Goal: Transaction & Acquisition: Book appointment/travel/reservation

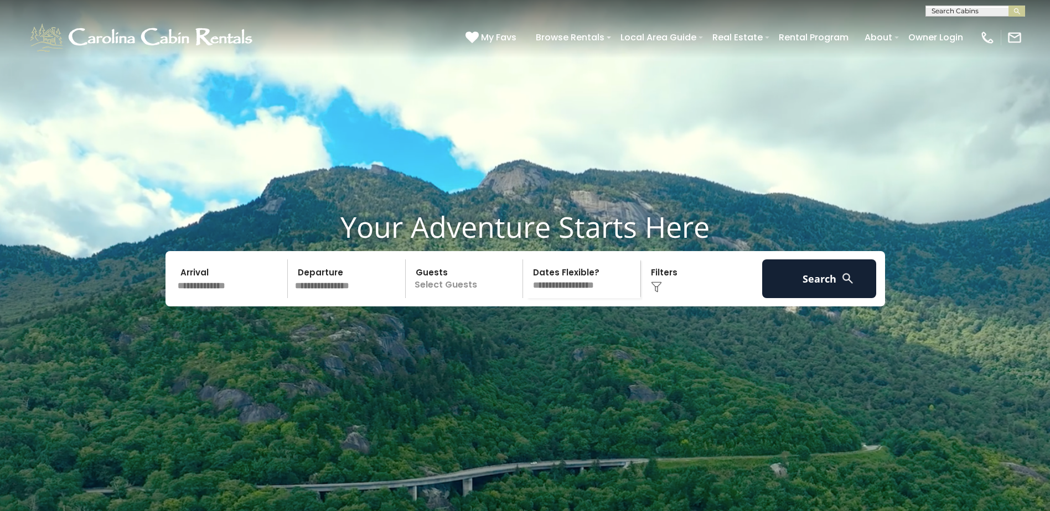
scroll to position [1, 0]
click at [996, 14] on input "text" at bounding box center [974, 12] width 97 height 11
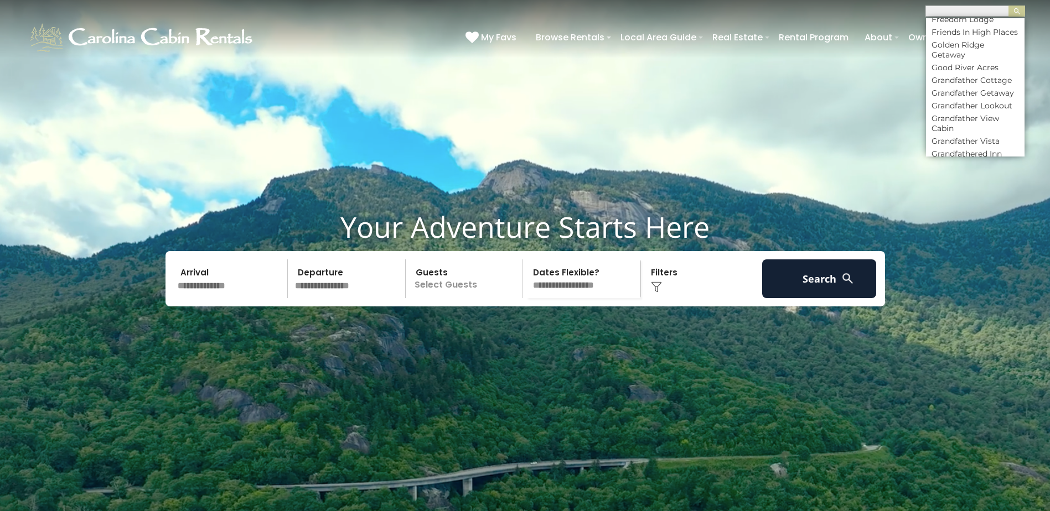
scroll to position [2490, 0]
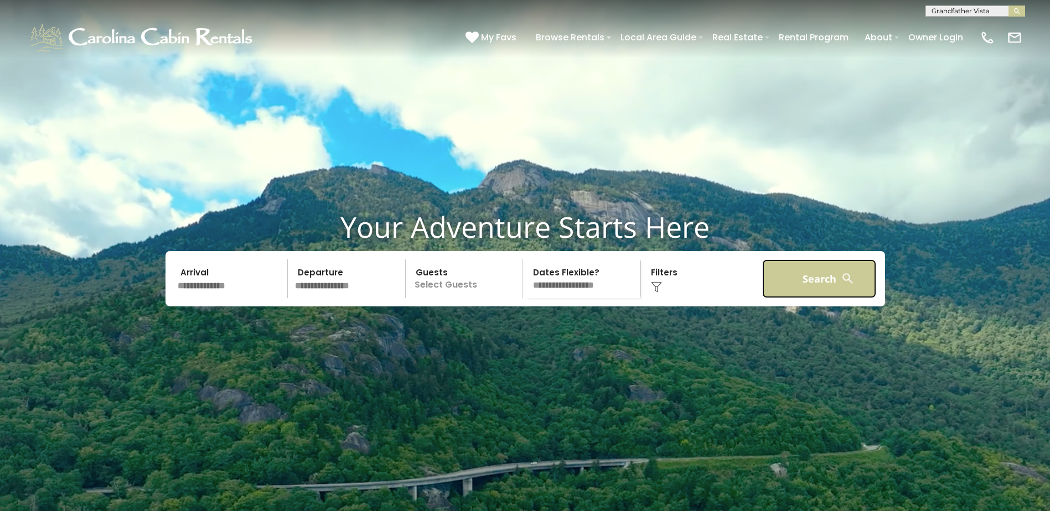
click at [823, 298] on button "Search" at bounding box center [819, 278] width 115 height 39
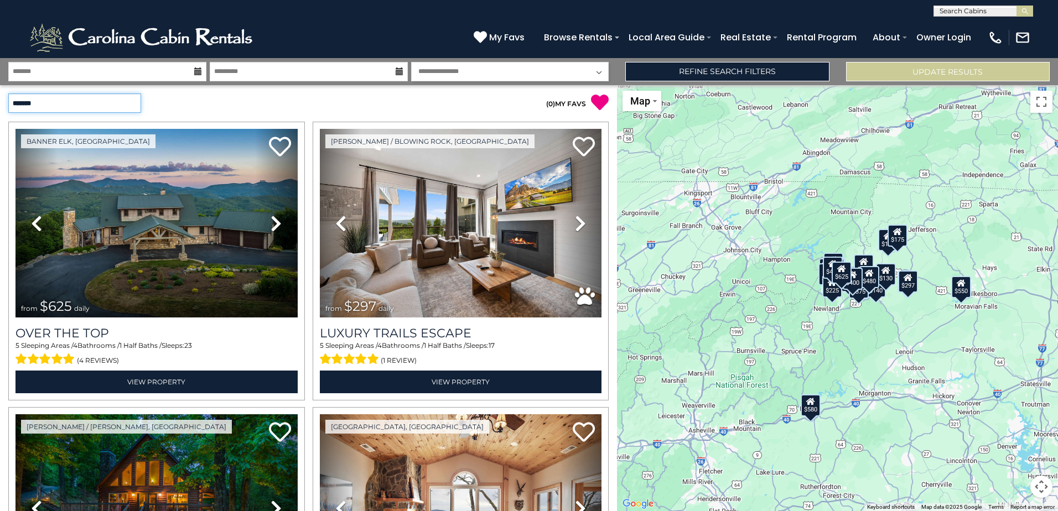
click at [135, 105] on select "**********" at bounding box center [74, 102] width 133 height 19
click at [172, 93] on div "**********" at bounding box center [154, 103] width 309 height 36
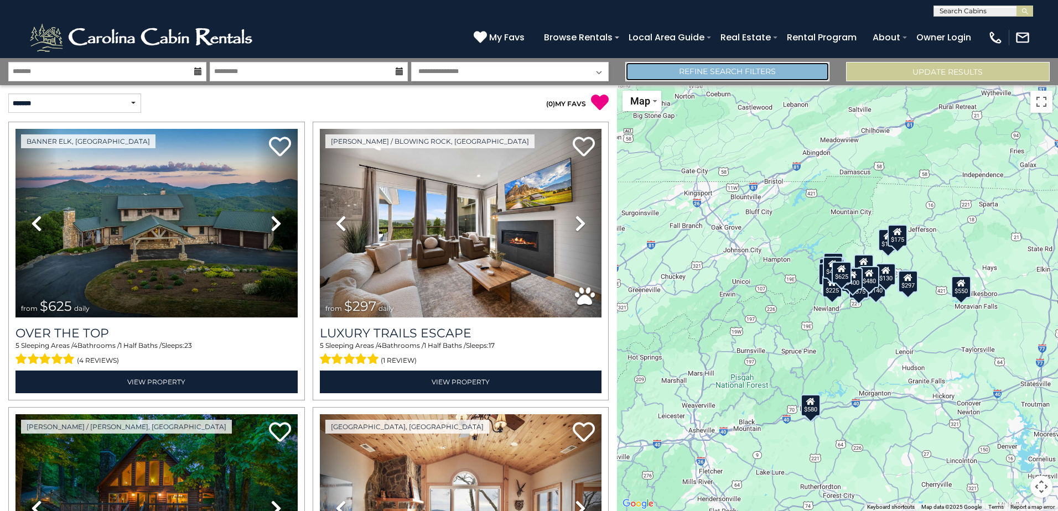
click at [775, 76] on link "Refine Search Filters" at bounding box center [727, 71] width 204 height 19
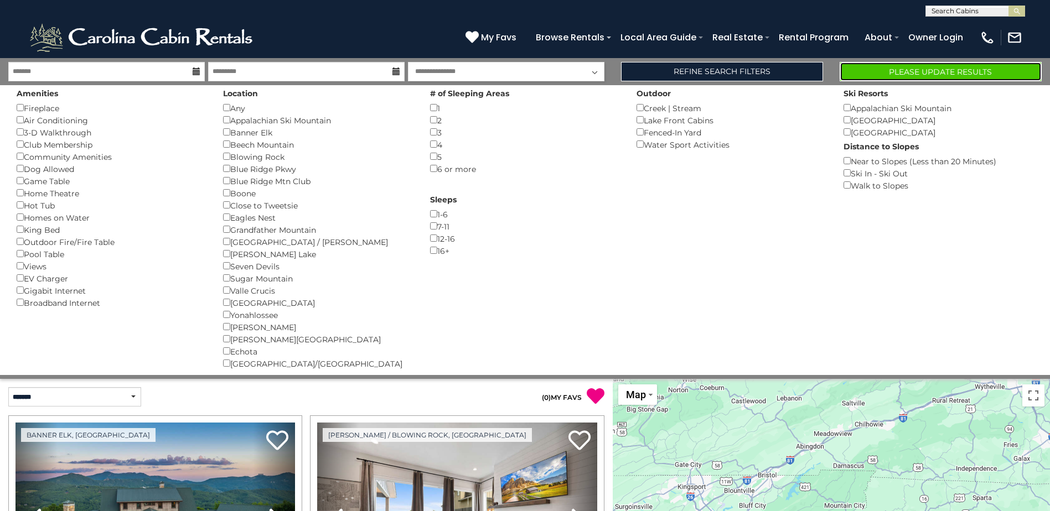
click at [898, 77] on button "Please Update Results" at bounding box center [940, 71] width 202 height 19
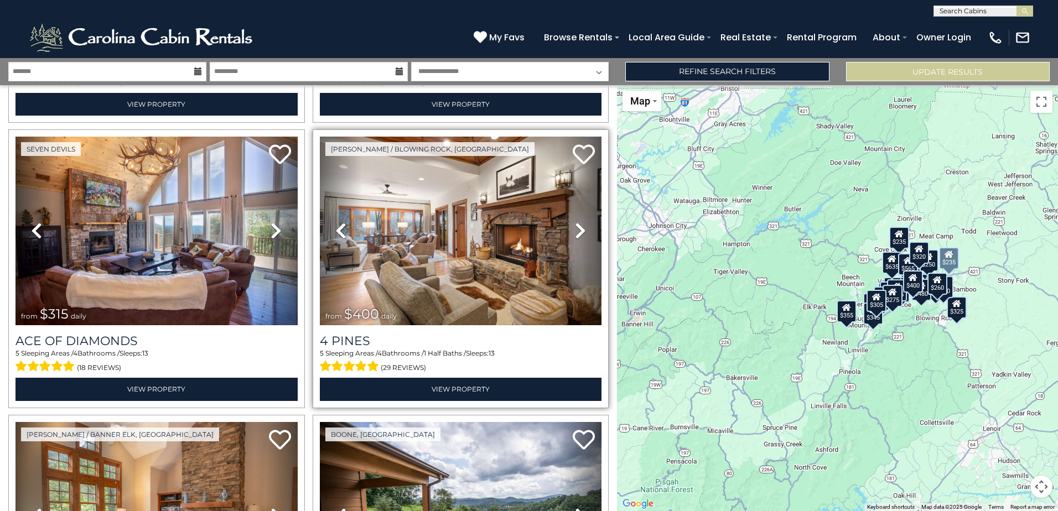
scroll to position [3647, 0]
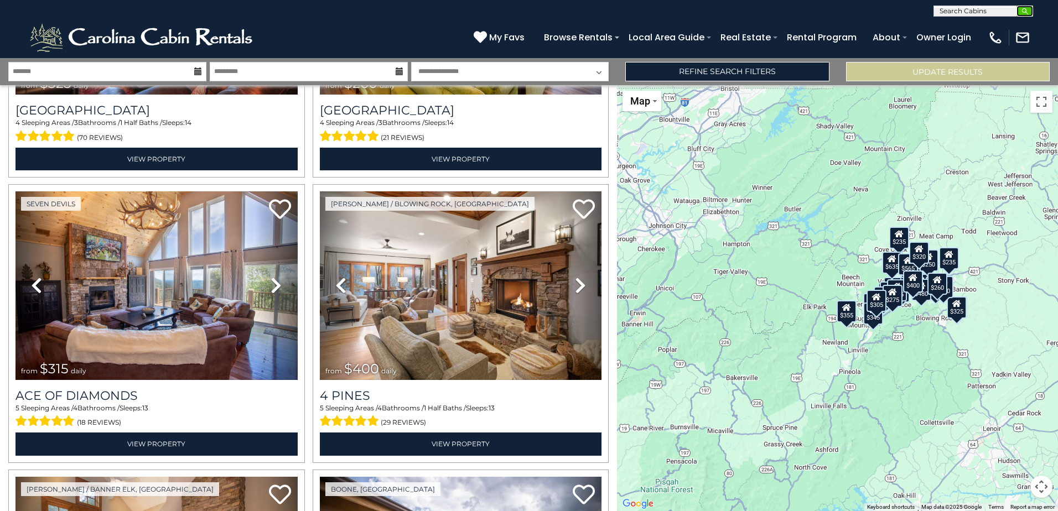
click at [1025, 10] on img "submit" at bounding box center [1025, 11] width 8 height 8
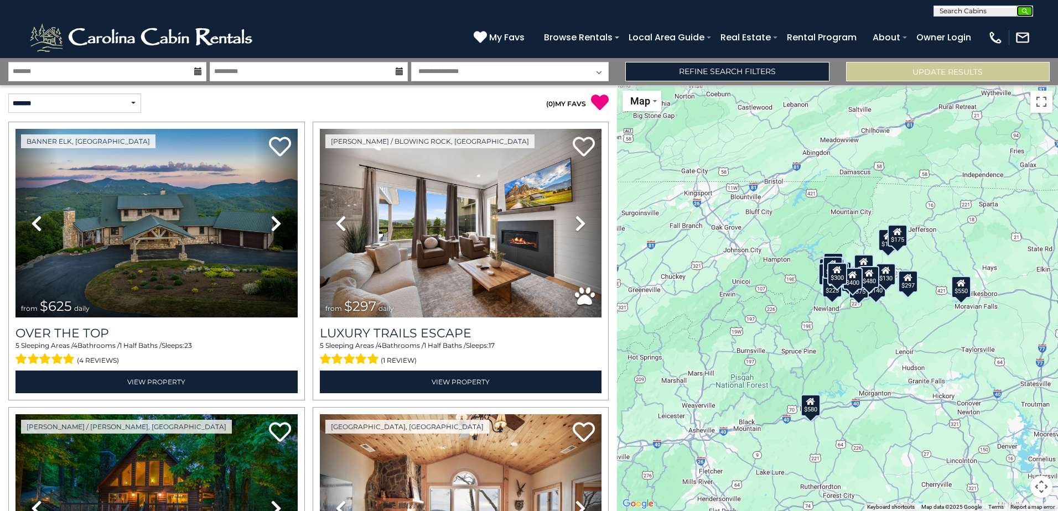
click at [1023, 9] on img "submit" at bounding box center [1025, 11] width 8 height 8
click at [1003, 10] on input "text" at bounding box center [982, 12] width 97 height 11
type input "**********"
click at [997, 26] on em "Grandfather Vista" at bounding box center [973, 26] width 68 height 10
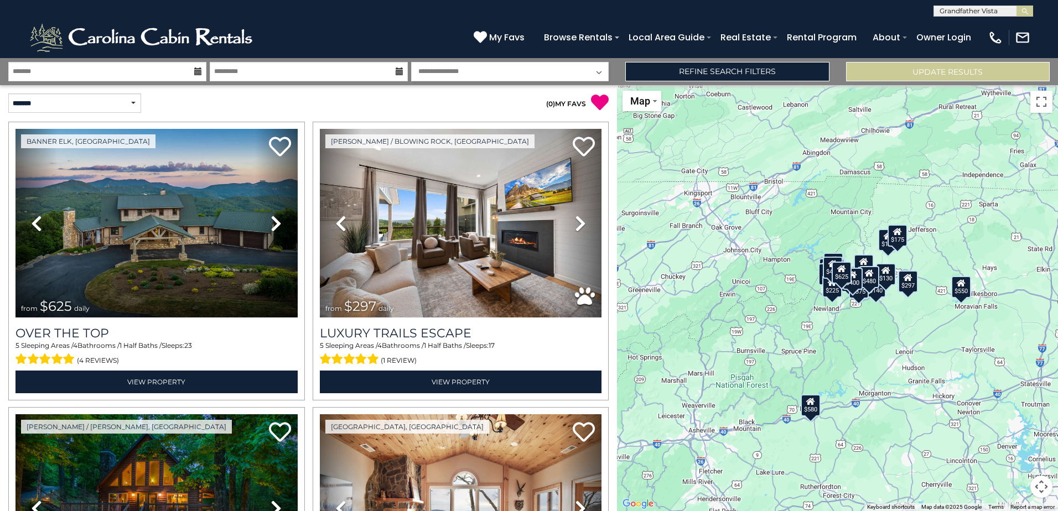
click at [1016, 6] on button "submit" at bounding box center [1024, 11] width 17 height 11
click at [912, 66] on button "Update Results" at bounding box center [948, 71] width 204 height 19
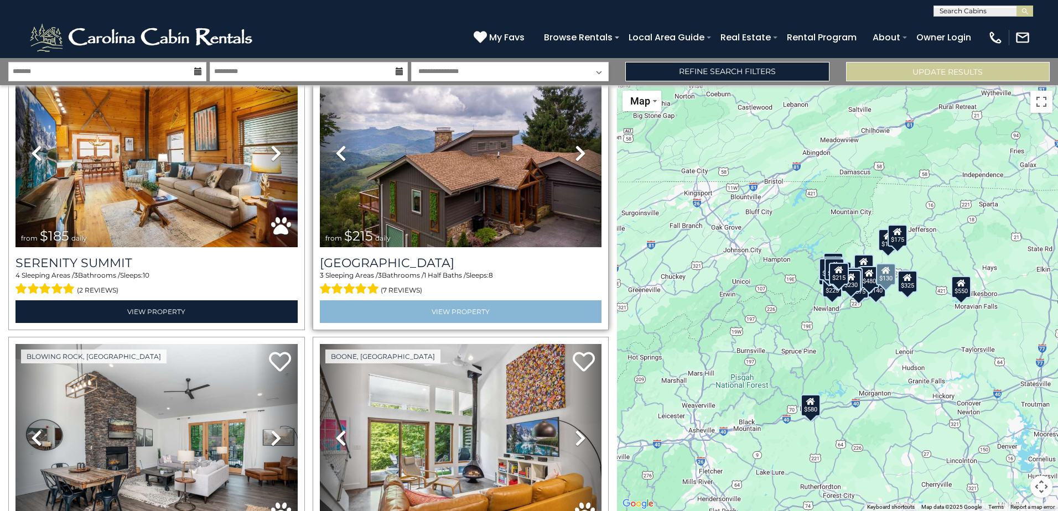
scroll to position [2324, 0]
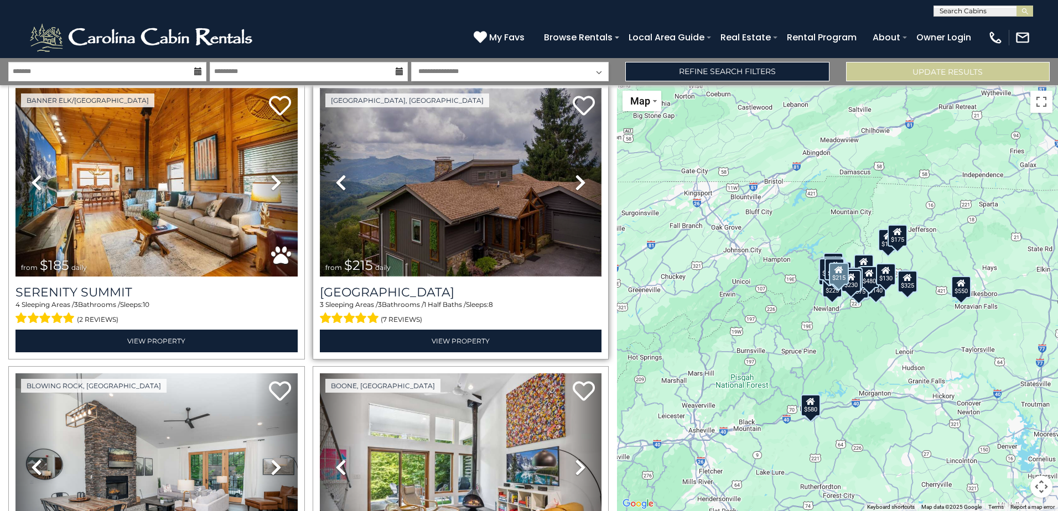
click at [475, 198] on img at bounding box center [461, 182] width 282 height 189
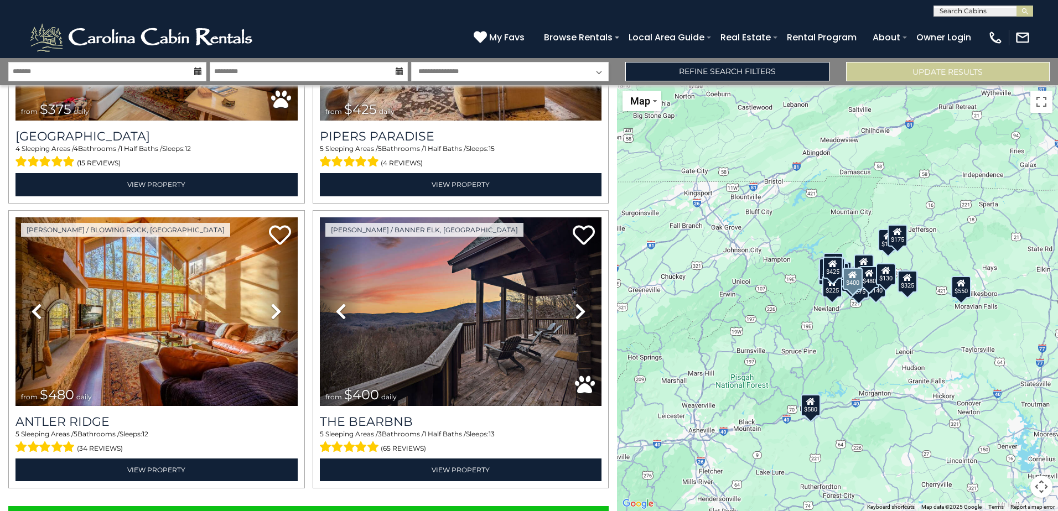
scroll to position [3924, 0]
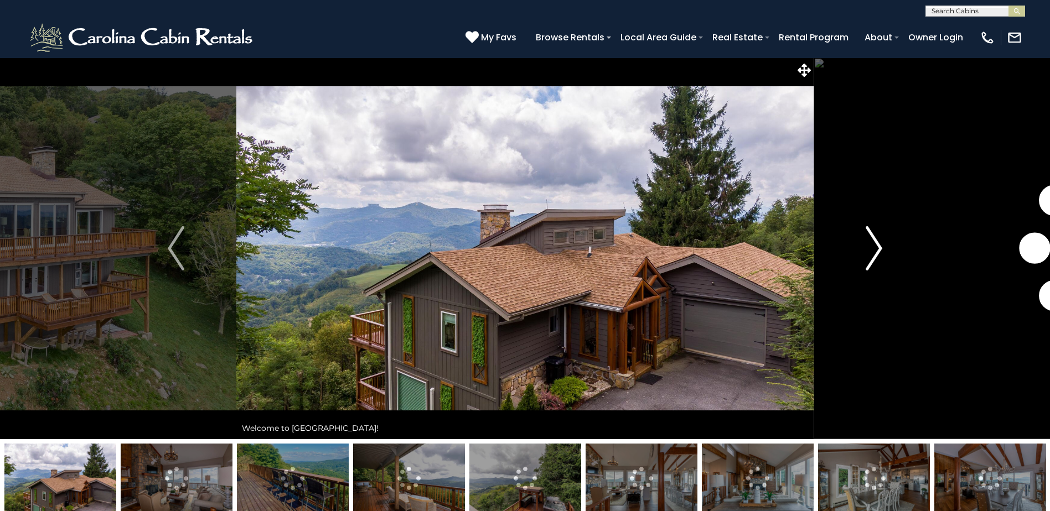
click at [877, 248] on img "Next" at bounding box center [873, 248] width 17 height 44
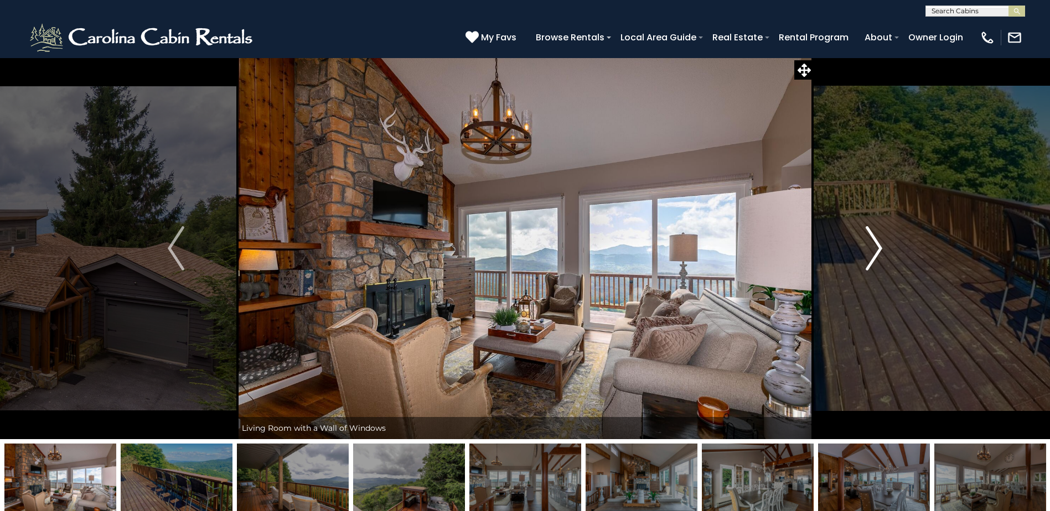
click at [877, 248] on img "Next" at bounding box center [873, 248] width 17 height 44
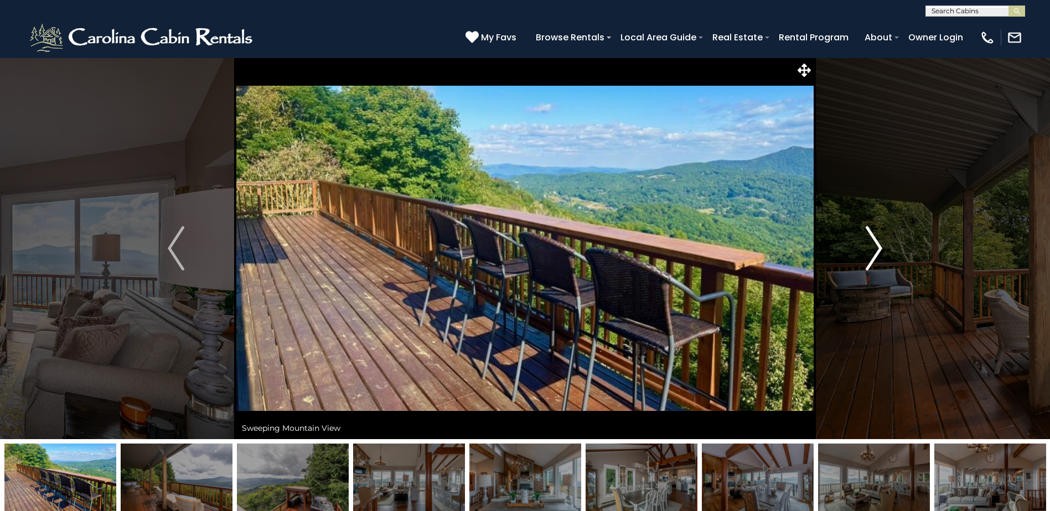
click at [877, 248] on img "Next" at bounding box center [873, 248] width 17 height 44
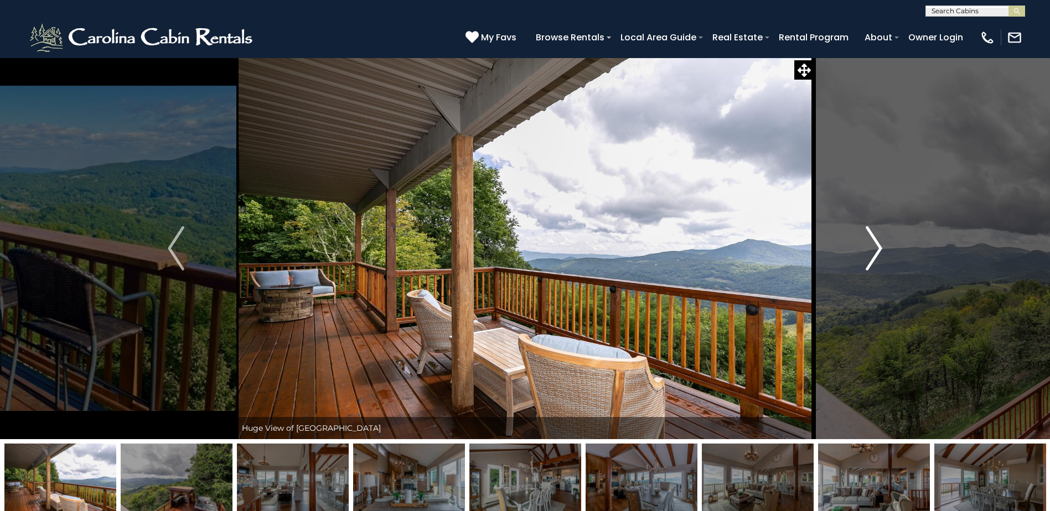
click at [877, 248] on img "Next" at bounding box center [873, 248] width 17 height 44
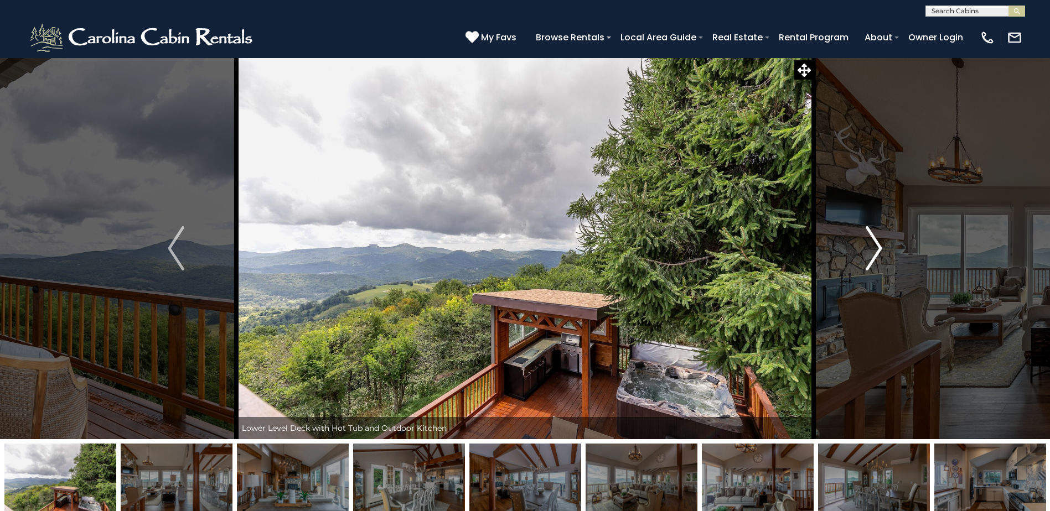
click at [877, 248] on img "Next" at bounding box center [873, 248] width 17 height 44
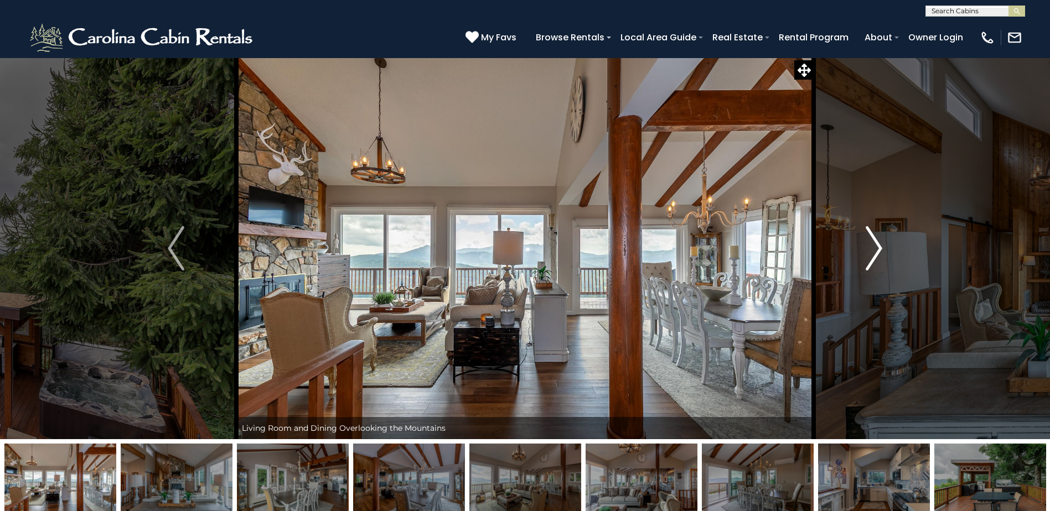
click at [877, 248] on img "Next" at bounding box center [873, 248] width 17 height 44
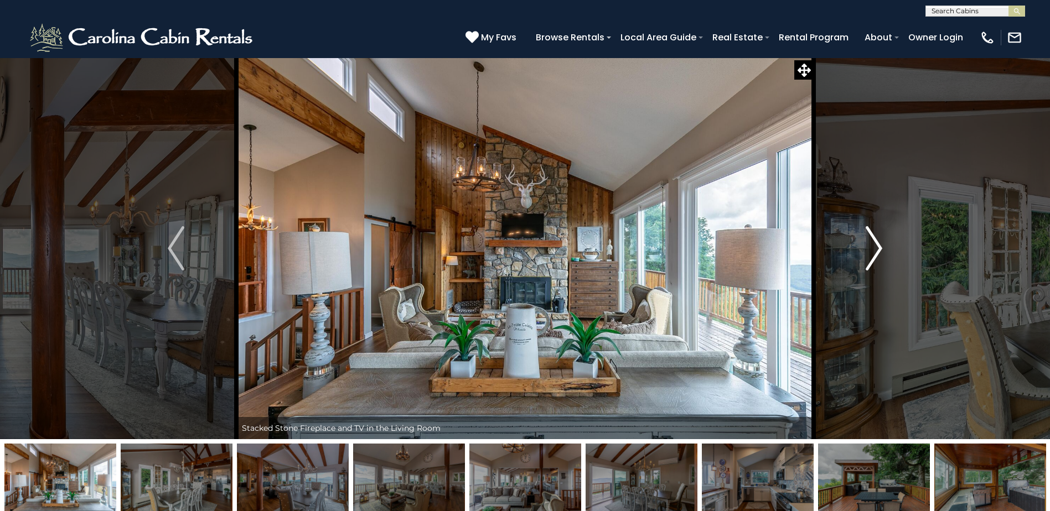
click at [877, 248] on img "Next" at bounding box center [873, 248] width 17 height 44
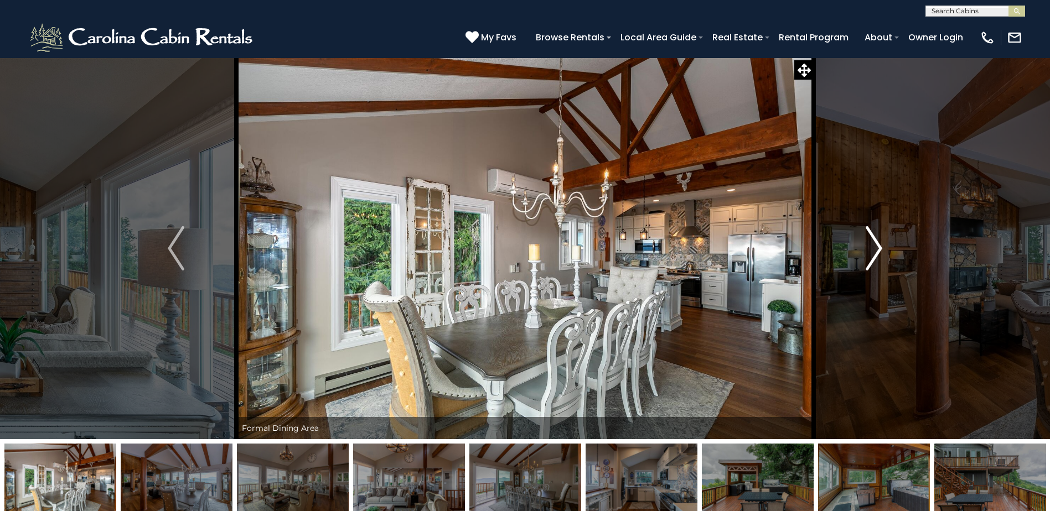
click at [877, 248] on img "Next" at bounding box center [873, 248] width 17 height 44
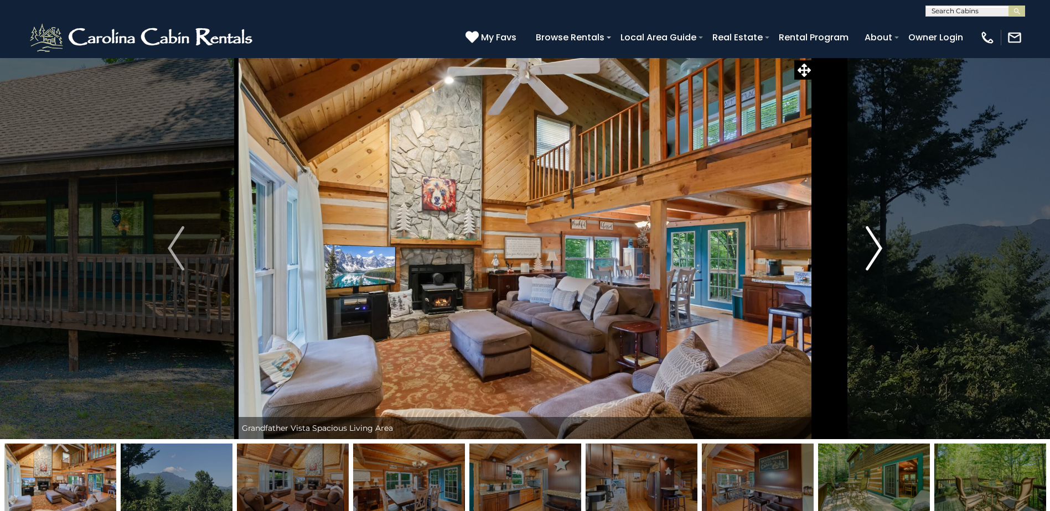
click at [881, 243] on img "Next" at bounding box center [873, 248] width 17 height 44
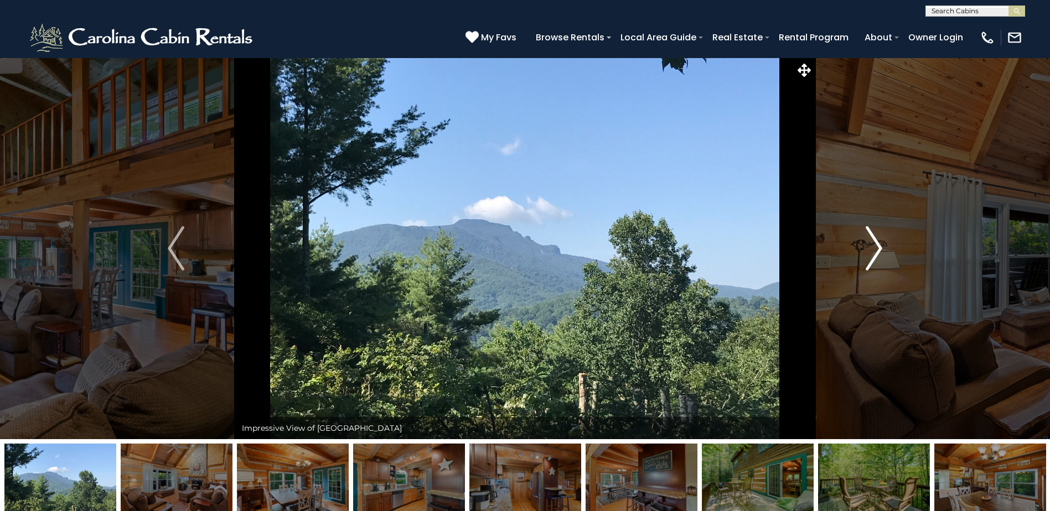
click at [881, 243] on img "Next" at bounding box center [873, 248] width 17 height 44
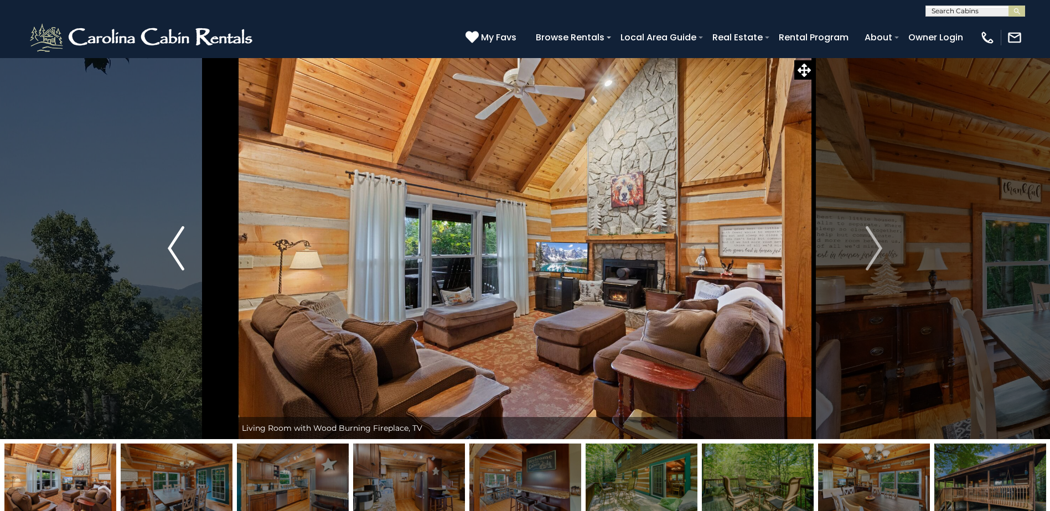
click at [175, 245] on img "Previous" at bounding box center [176, 248] width 17 height 44
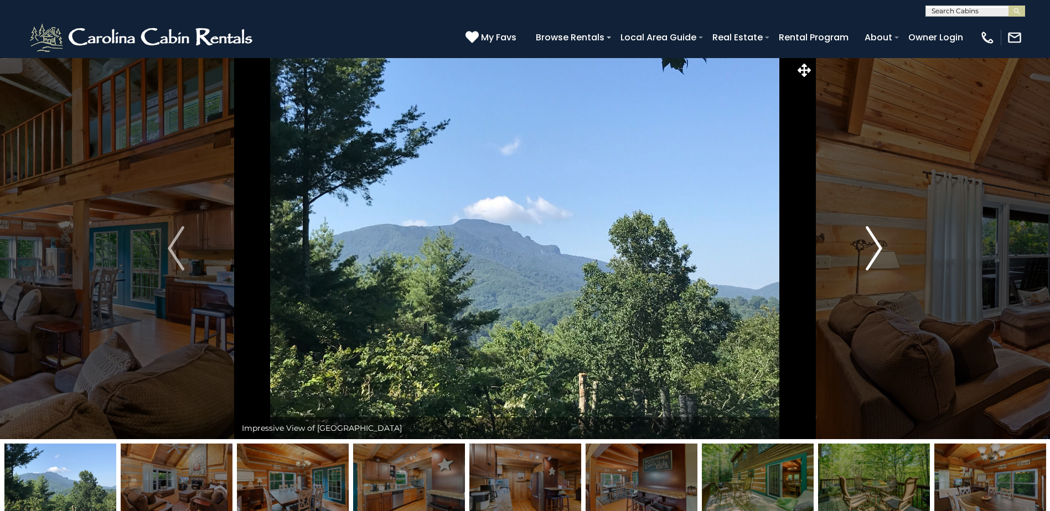
click at [875, 248] on img "Next" at bounding box center [873, 248] width 17 height 44
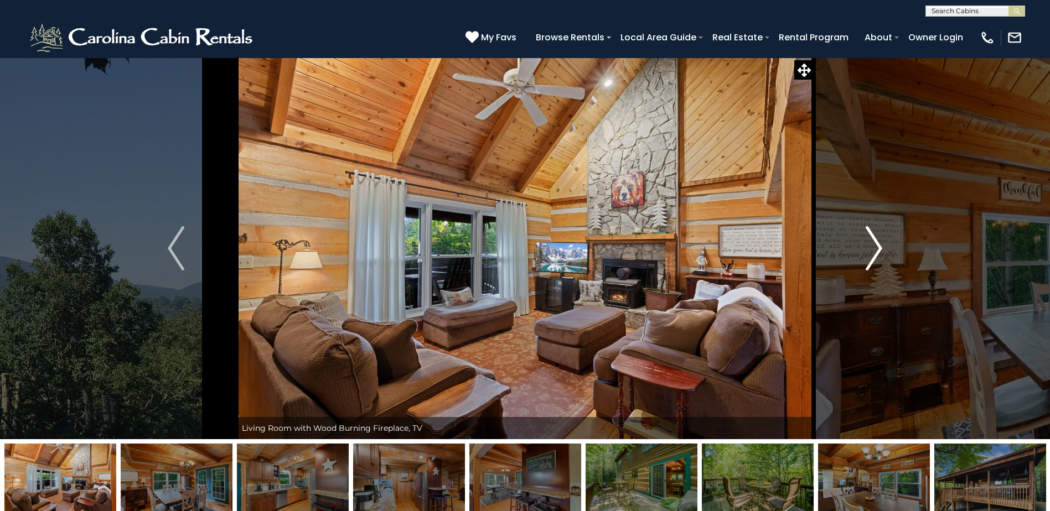
click at [875, 248] on img "Next" at bounding box center [873, 248] width 17 height 44
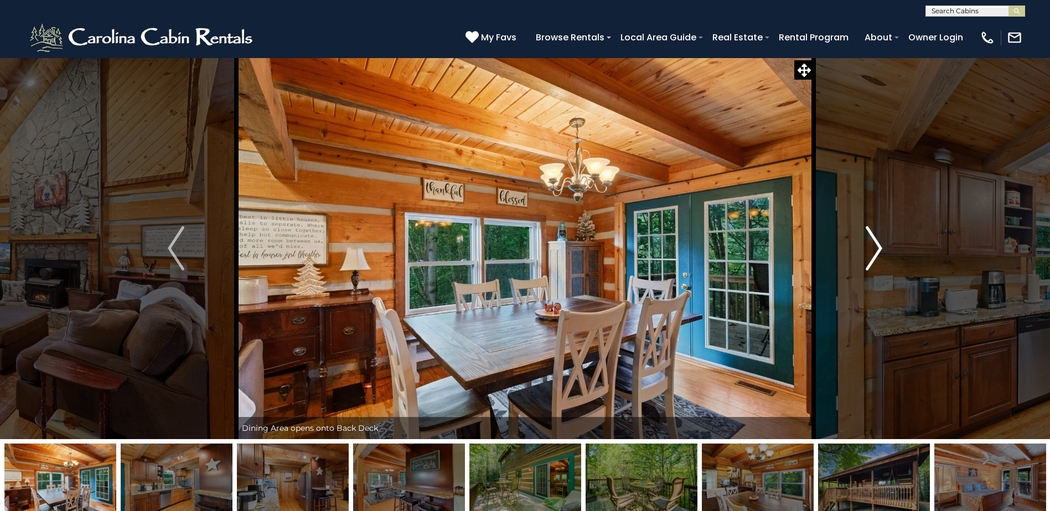
click at [875, 248] on img "Next" at bounding box center [873, 248] width 17 height 44
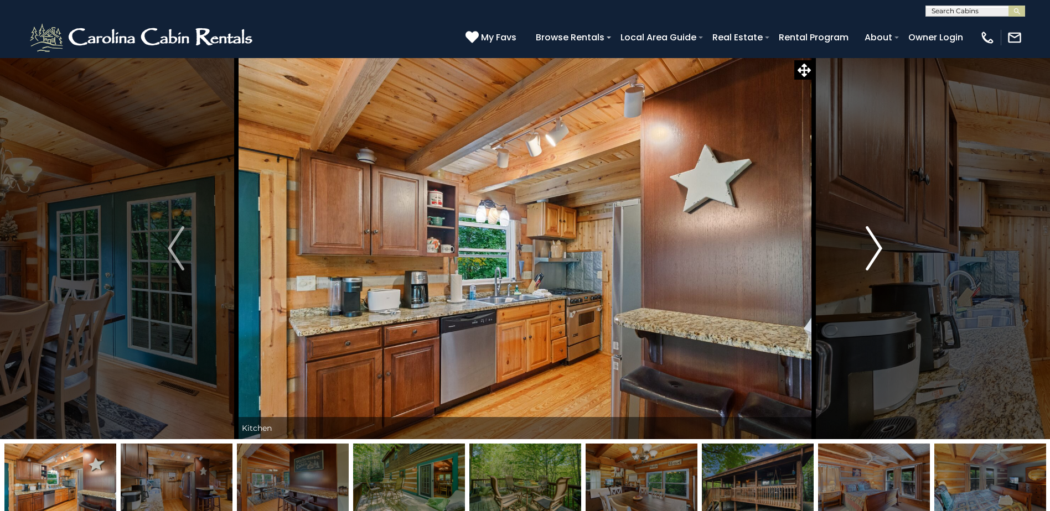
click at [875, 248] on img "Next" at bounding box center [873, 248] width 17 height 44
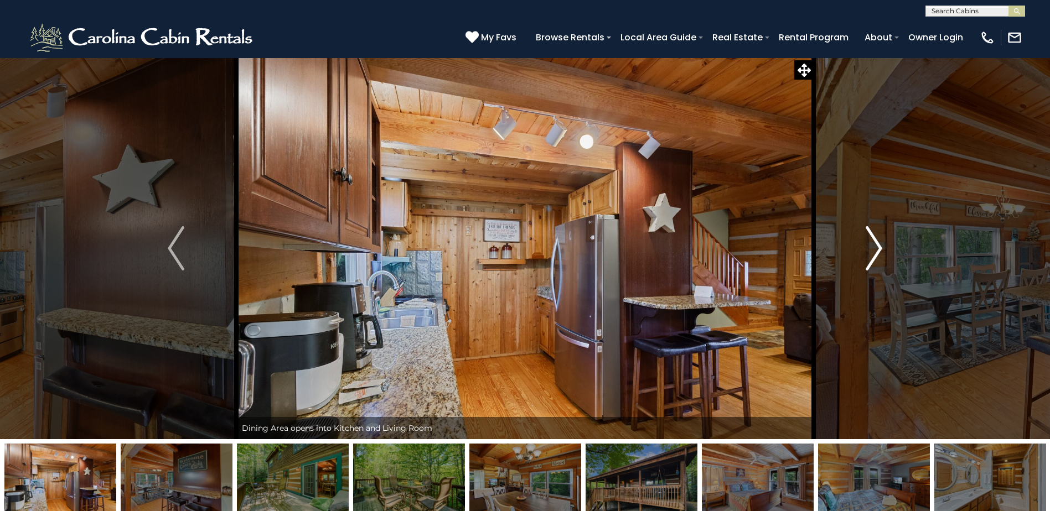
click at [875, 248] on img "Next" at bounding box center [873, 248] width 17 height 44
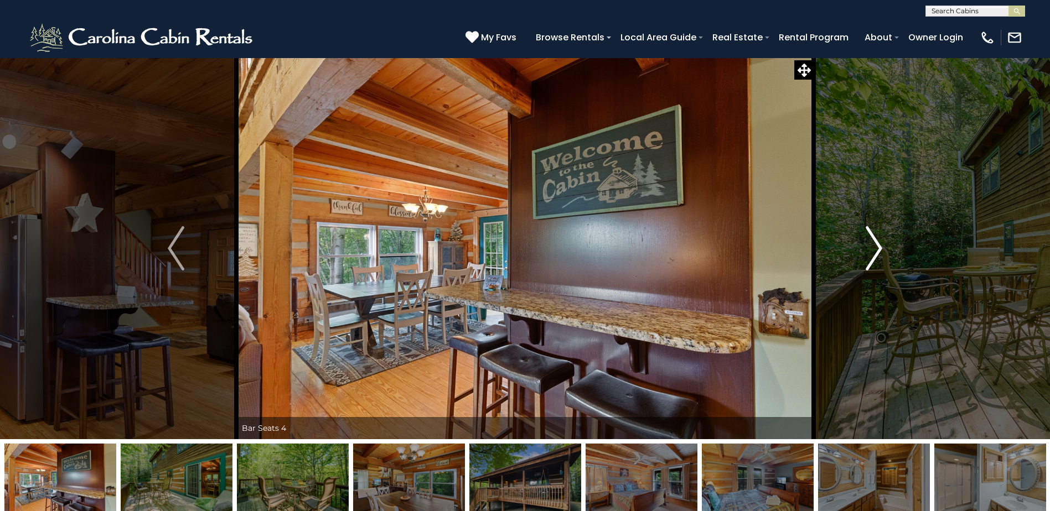
click at [875, 248] on img "Next" at bounding box center [873, 248] width 17 height 44
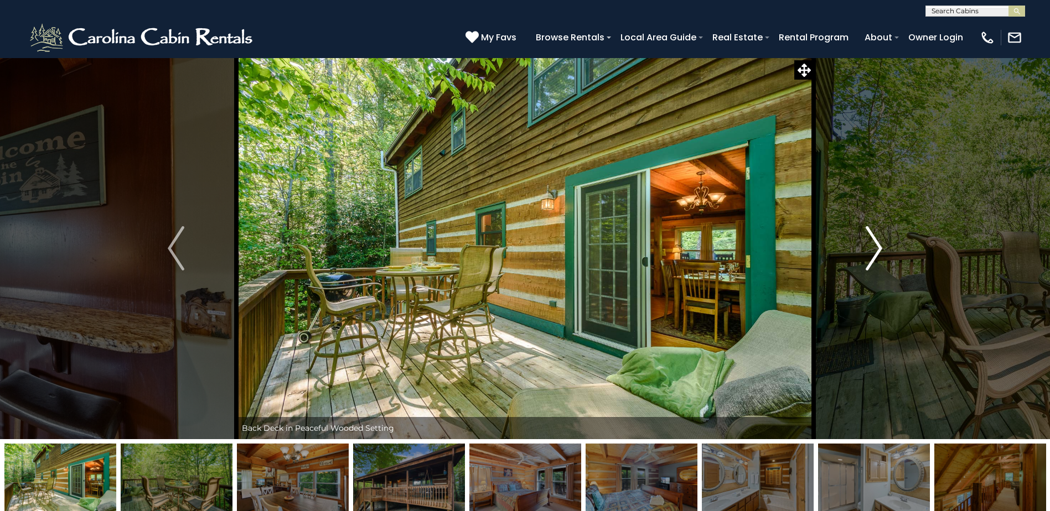
click at [875, 248] on img "Next" at bounding box center [873, 248] width 17 height 44
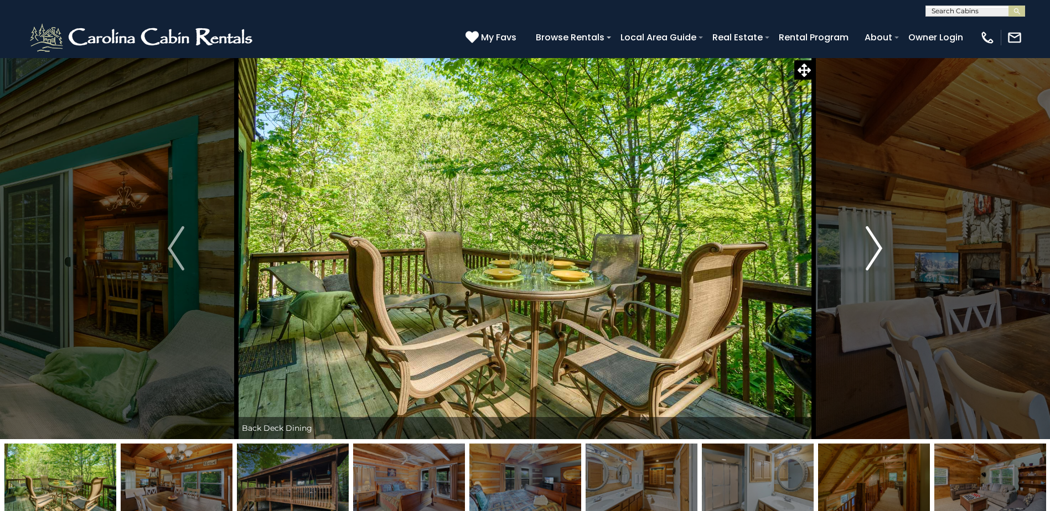
click at [875, 248] on img "Next" at bounding box center [873, 248] width 17 height 44
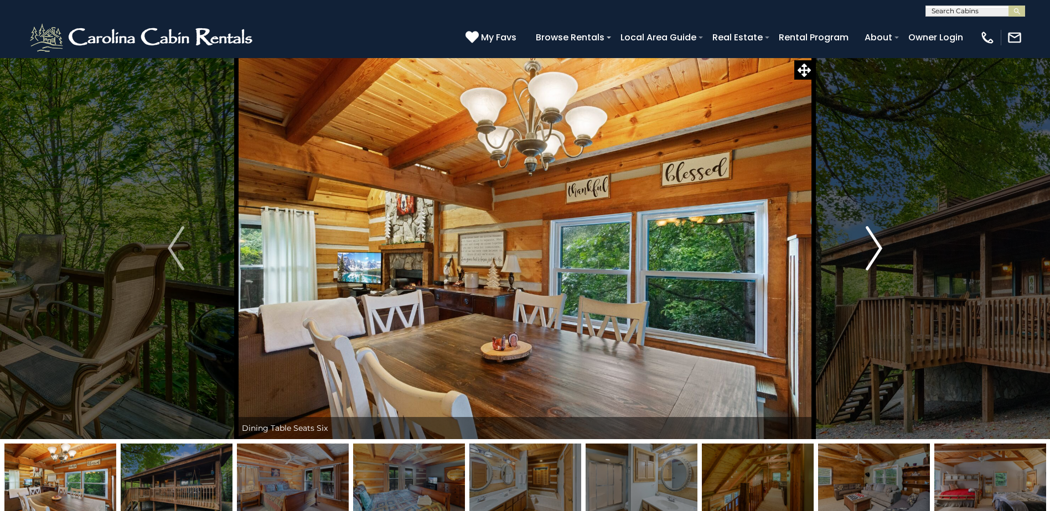
click at [875, 248] on img "Next" at bounding box center [873, 248] width 17 height 44
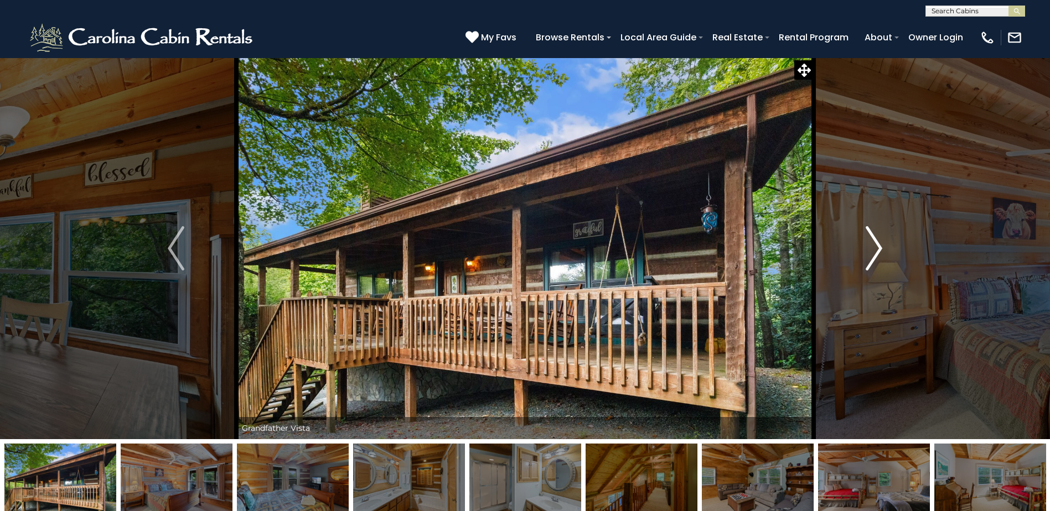
click at [875, 248] on img "Next" at bounding box center [873, 248] width 17 height 44
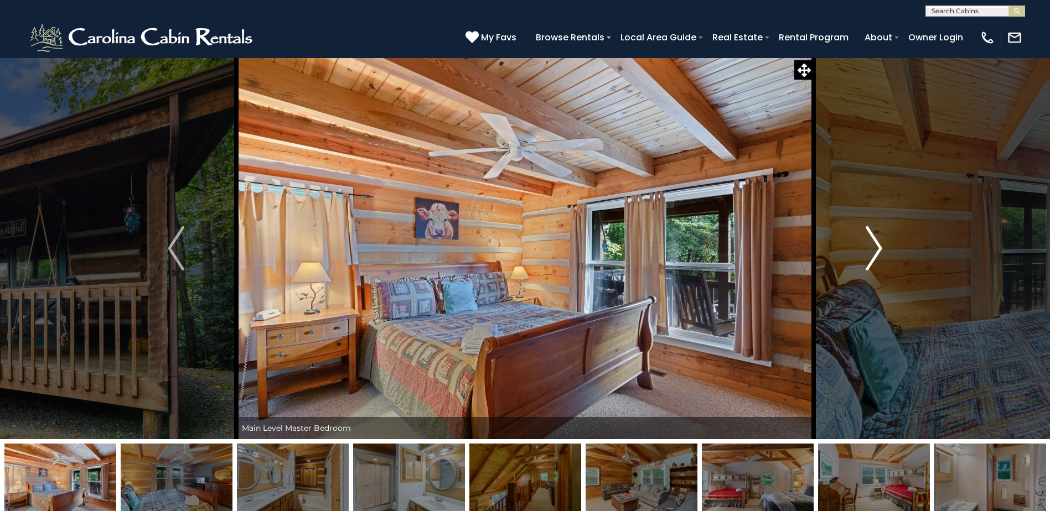
click at [875, 248] on img "Next" at bounding box center [873, 248] width 17 height 44
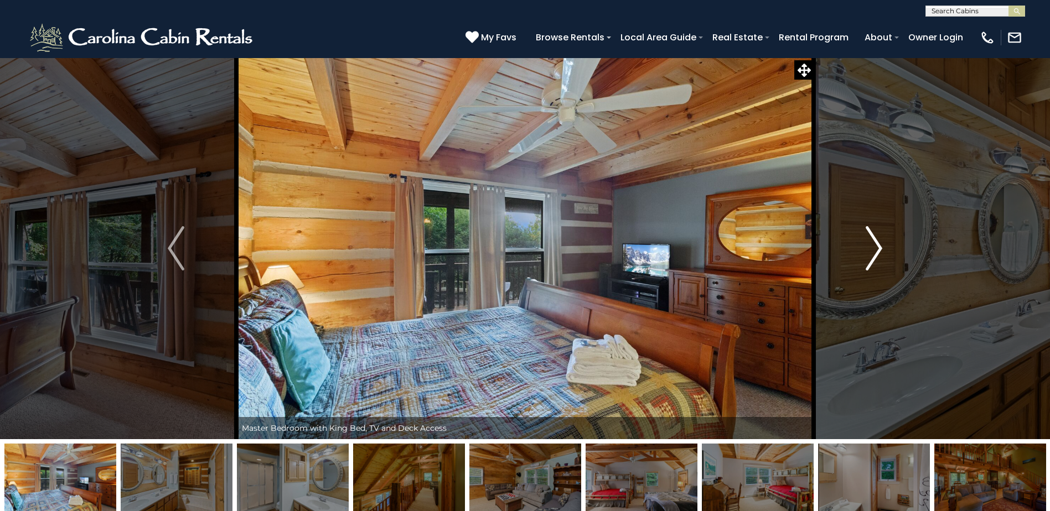
click at [875, 248] on img "Next" at bounding box center [873, 248] width 17 height 44
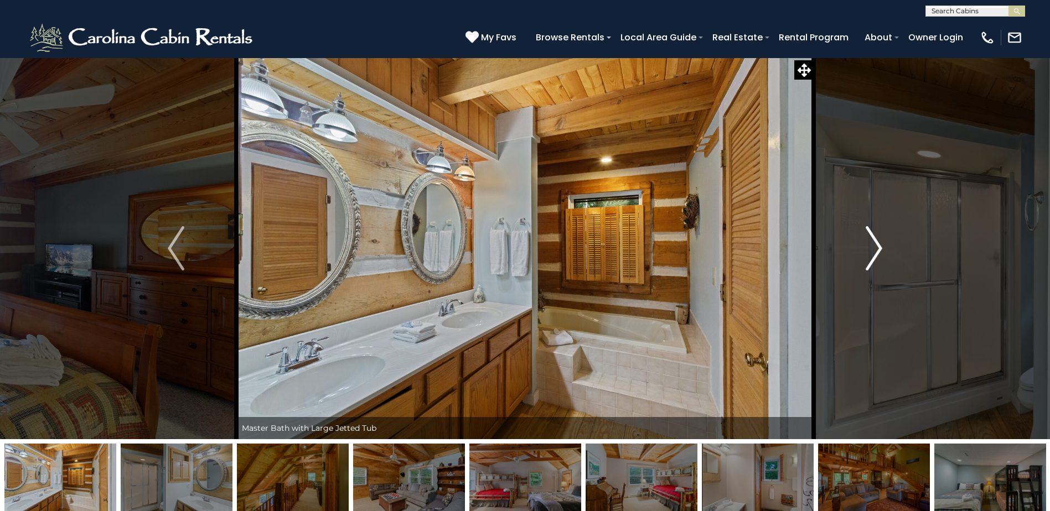
click at [875, 248] on img "Next" at bounding box center [873, 248] width 17 height 44
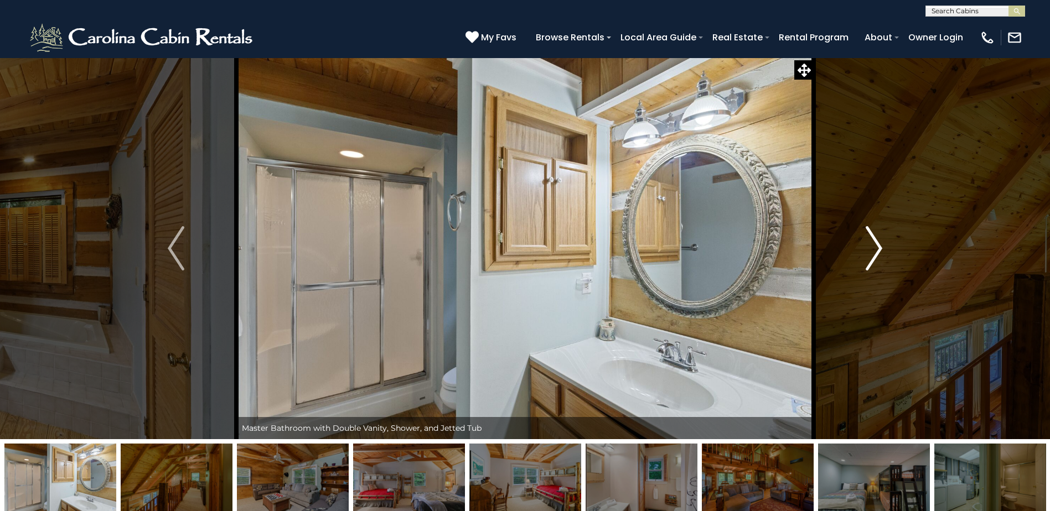
click at [875, 248] on img "Next" at bounding box center [873, 248] width 17 height 44
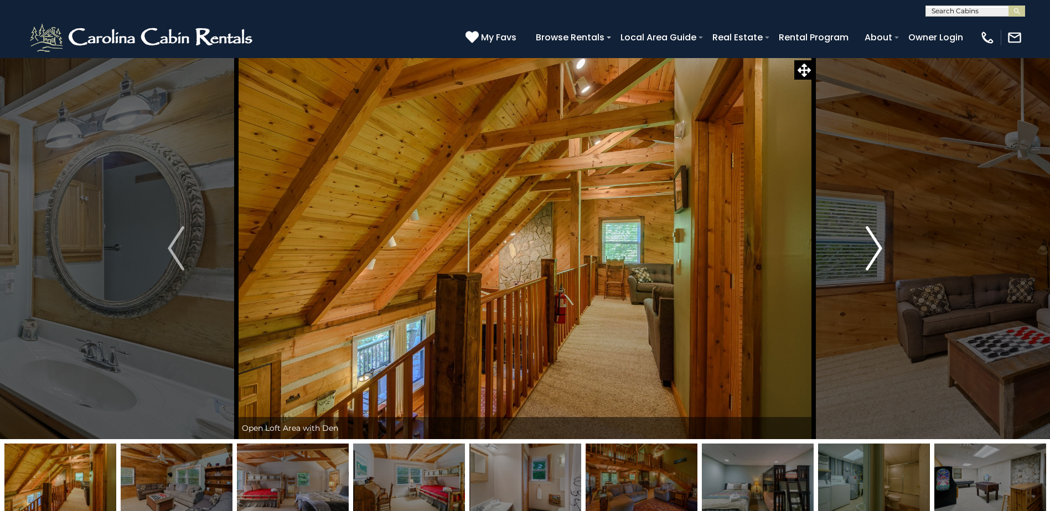
click at [875, 248] on img "Next" at bounding box center [873, 248] width 17 height 44
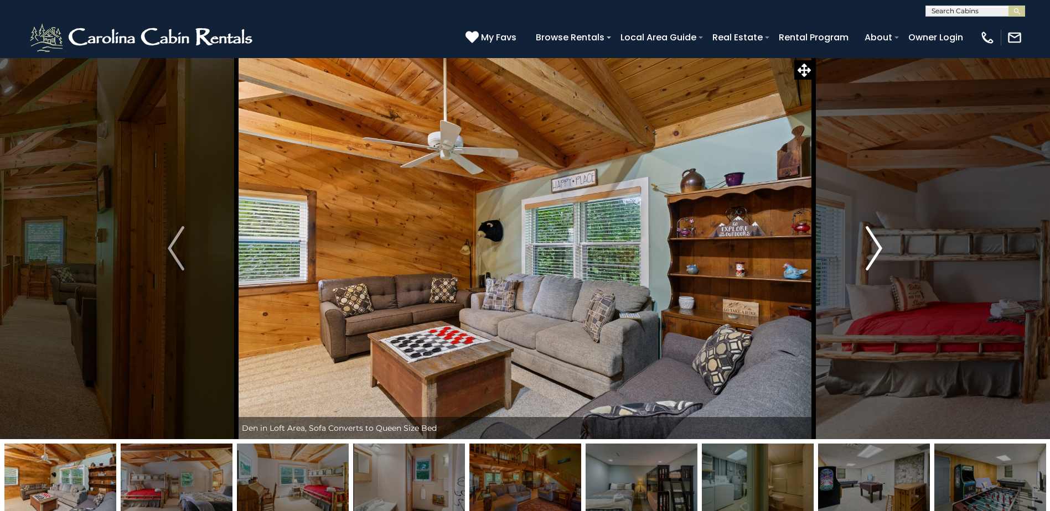
click at [875, 248] on img "Next" at bounding box center [873, 248] width 17 height 44
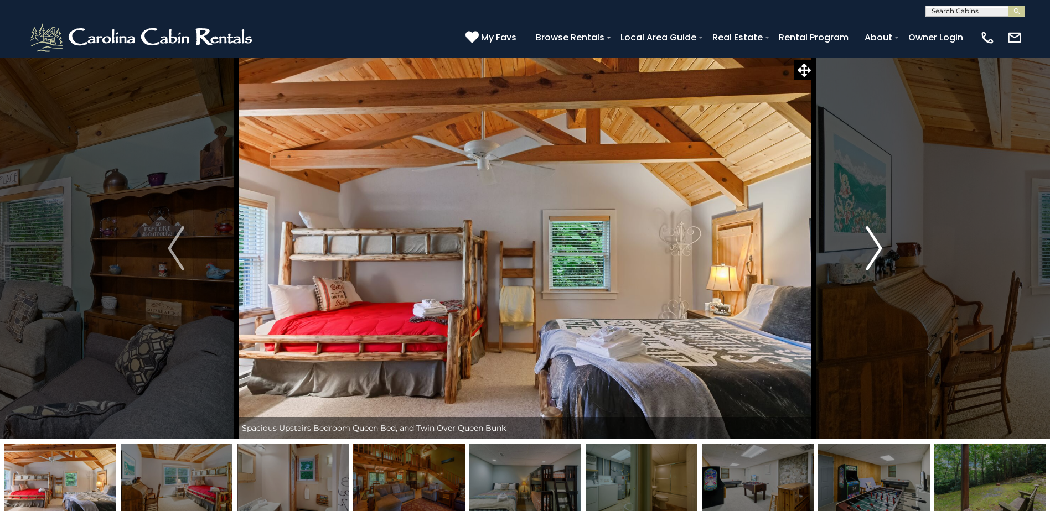
click at [875, 248] on img "Next" at bounding box center [873, 248] width 17 height 44
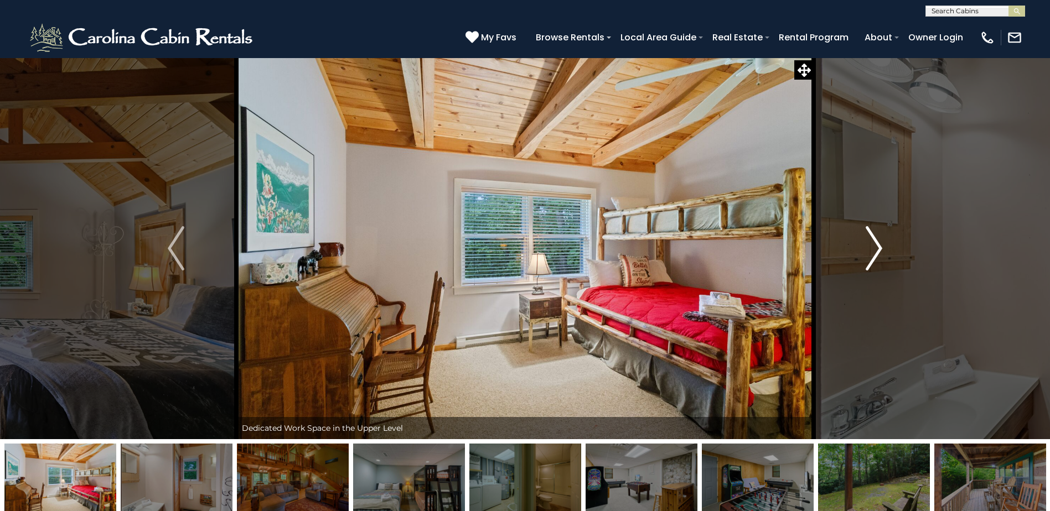
click at [875, 248] on img "Next" at bounding box center [873, 248] width 17 height 44
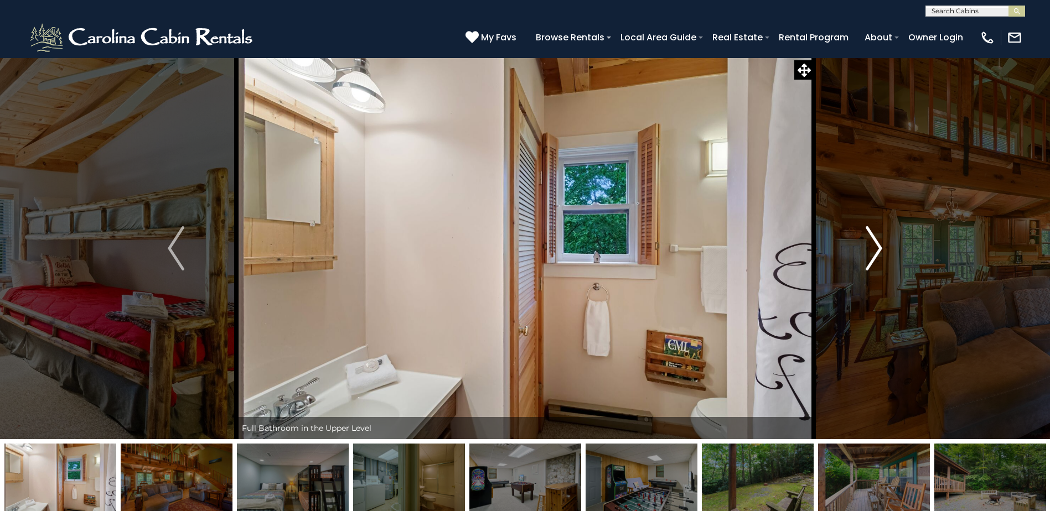
click at [875, 248] on img "Next" at bounding box center [873, 248] width 17 height 44
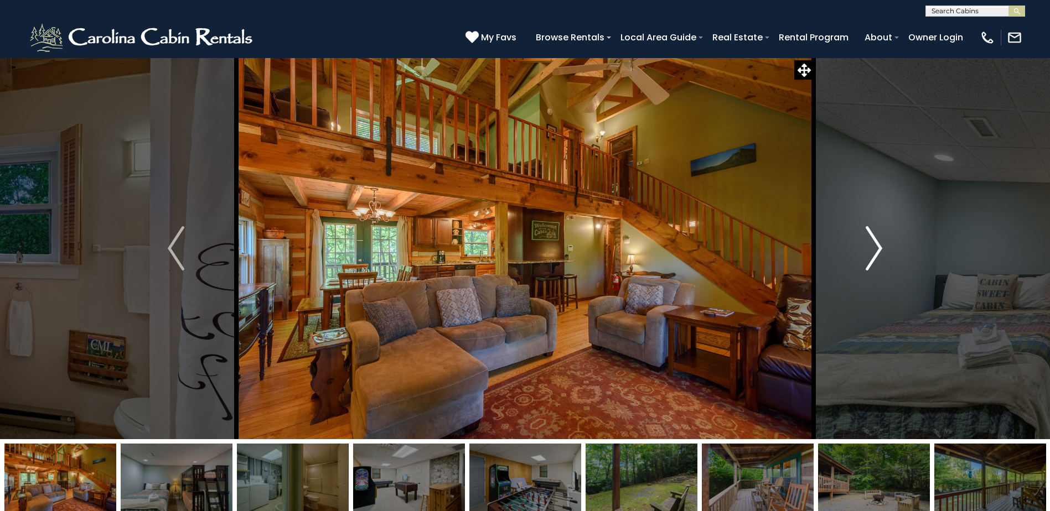
click at [875, 248] on img "Next" at bounding box center [873, 248] width 17 height 44
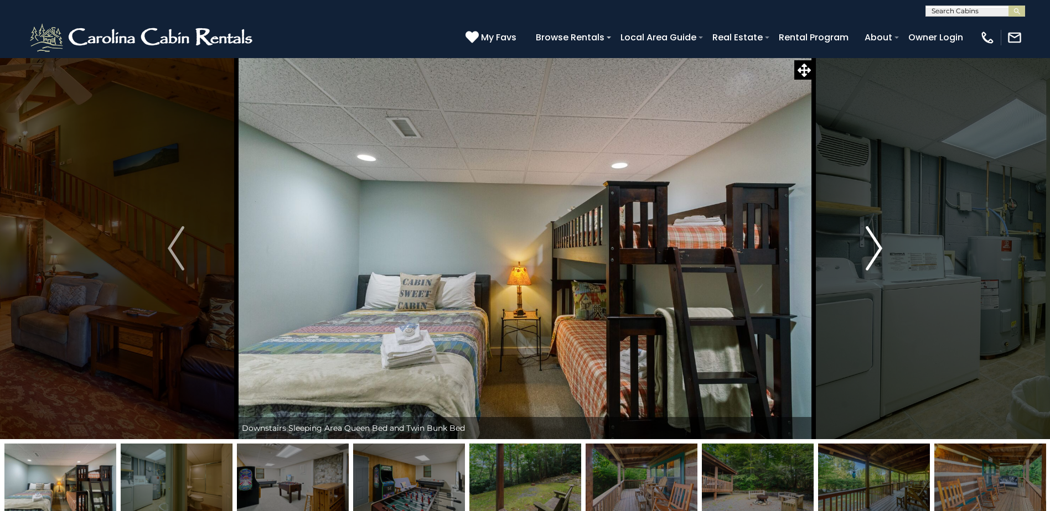
click at [875, 248] on img "Next" at bounding box center [873, 248] width 17 height 44
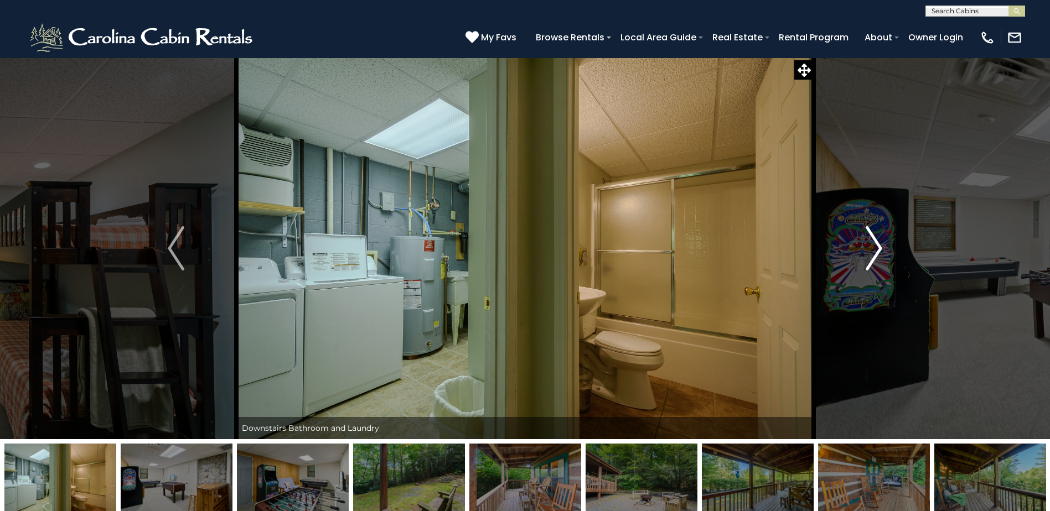
click at [875, 248] on img "Next" at bounding box center [873, 248] width 17 height 44
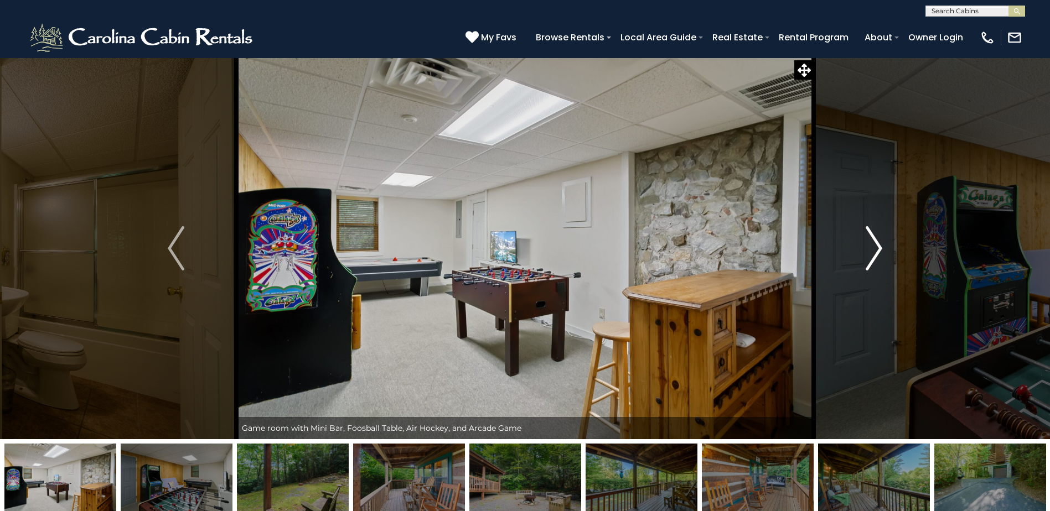
click at [875, 248] on img "Next" at bounding box center [873, 248] width 17 height 44
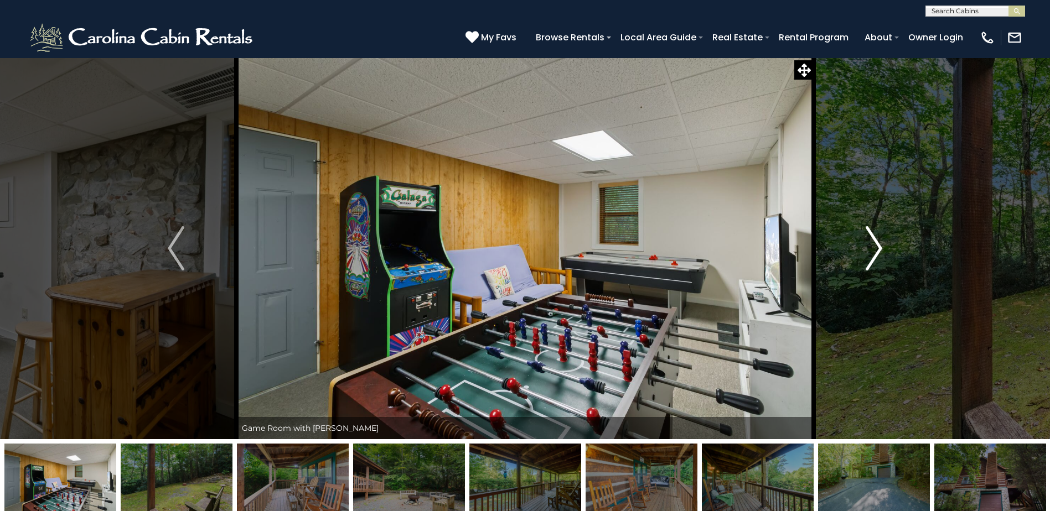
click at [875, 248] on img "Next" at bounding box center [873, 248] width 17 height 44
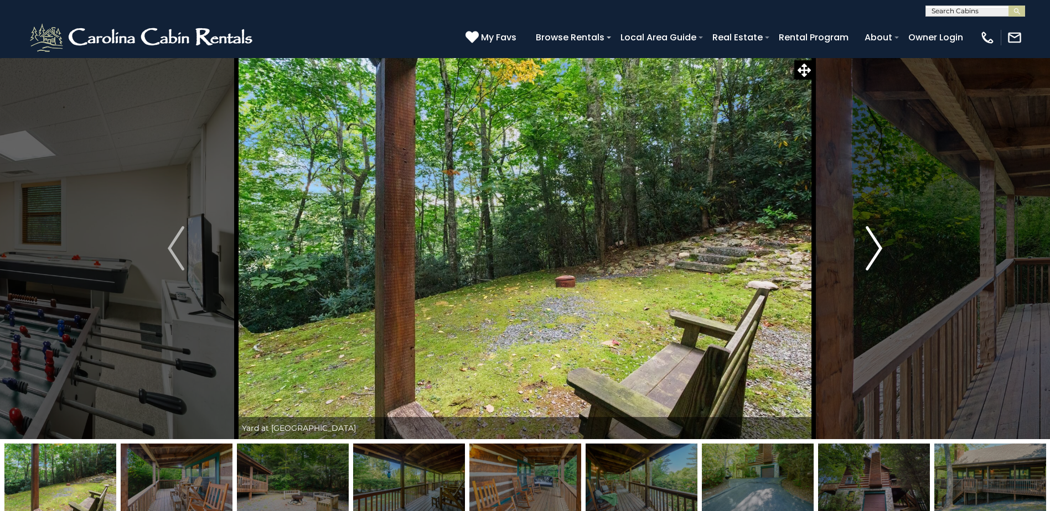
click at [875, 248] on img "Next" at bounding box center [873, 248] width 17 height 44
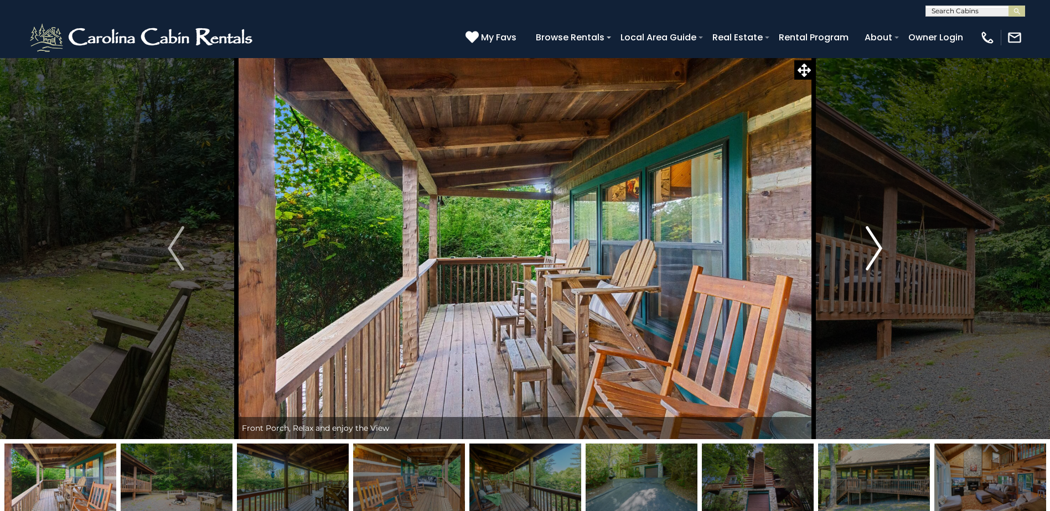
click at [875, 248] on img "Next" at bounding box center [873, 248] width 17 height 44
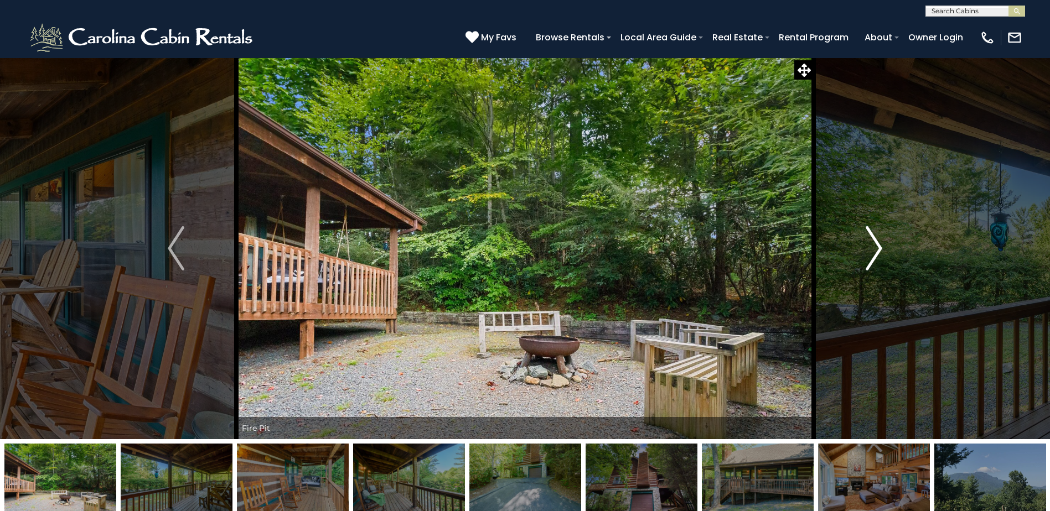
click at [875, 248] on img "Next" at bounding box center [873, 248] width 17 height 44
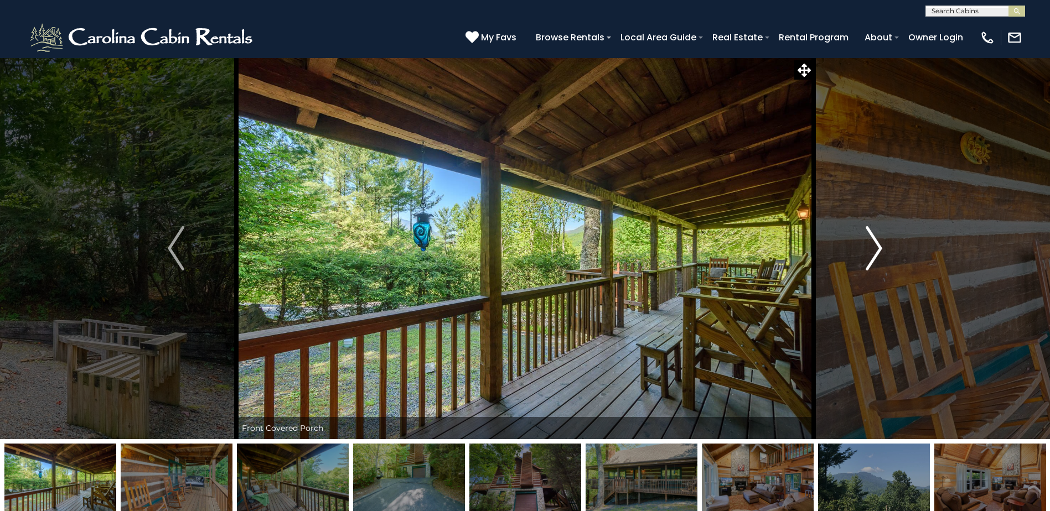
click at [875, 248] on img "Next" at bounding box center [873, 248] width 17 height 44
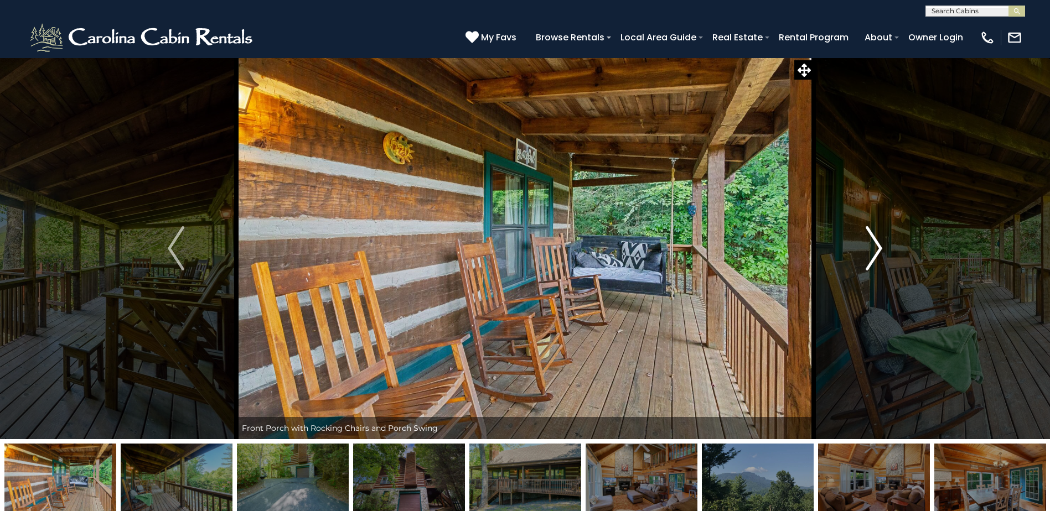
click at [875, 248] on img "Next" at bounding box center [873, 248] width 17 height 44
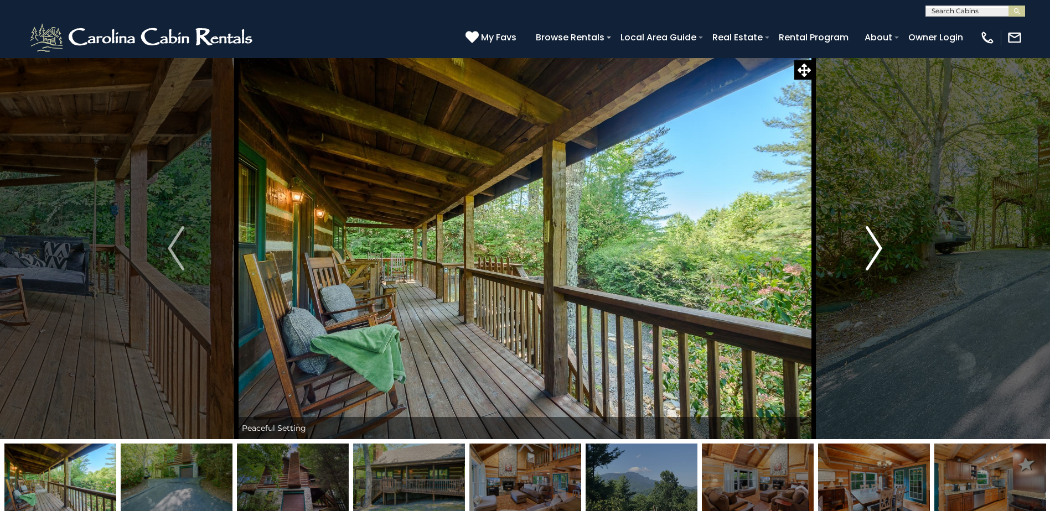
click at [875, 248] on img "Next" at bounding box center [873, 248] width 17 height 44
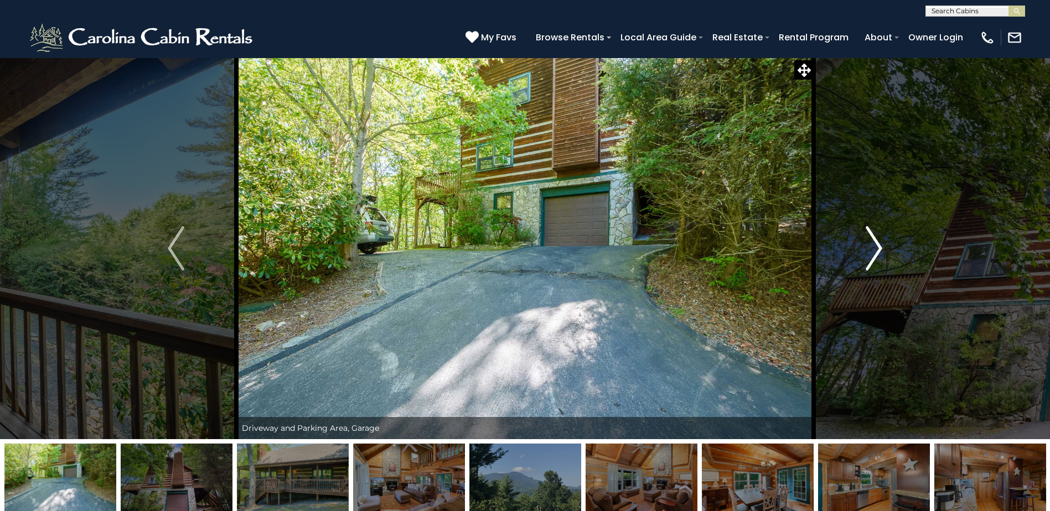
click at [875, 248] on img "Next" at bounding box center [873, 248] width 17 height 44
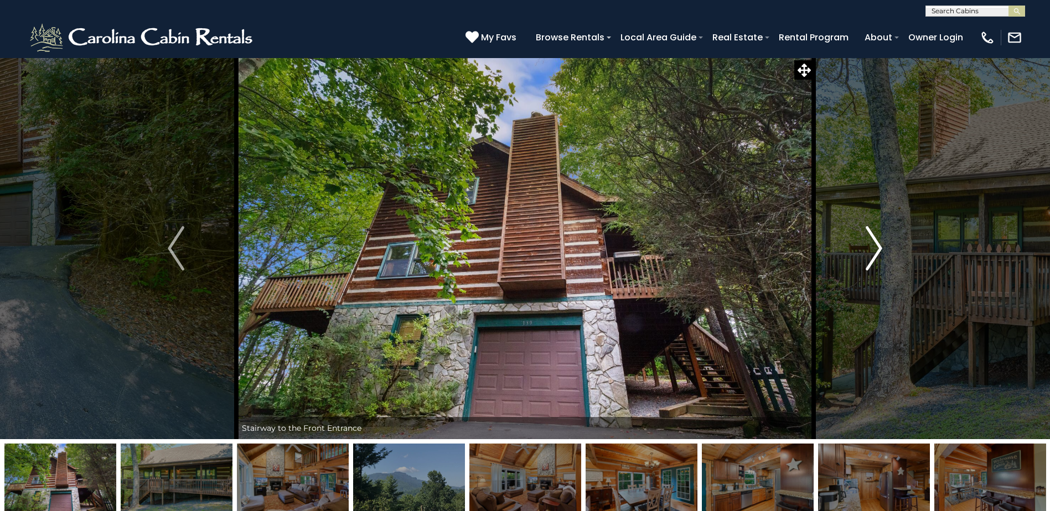
click at [875, 248] on img "Next" at bounding box center [873, 248] width 17 height 44
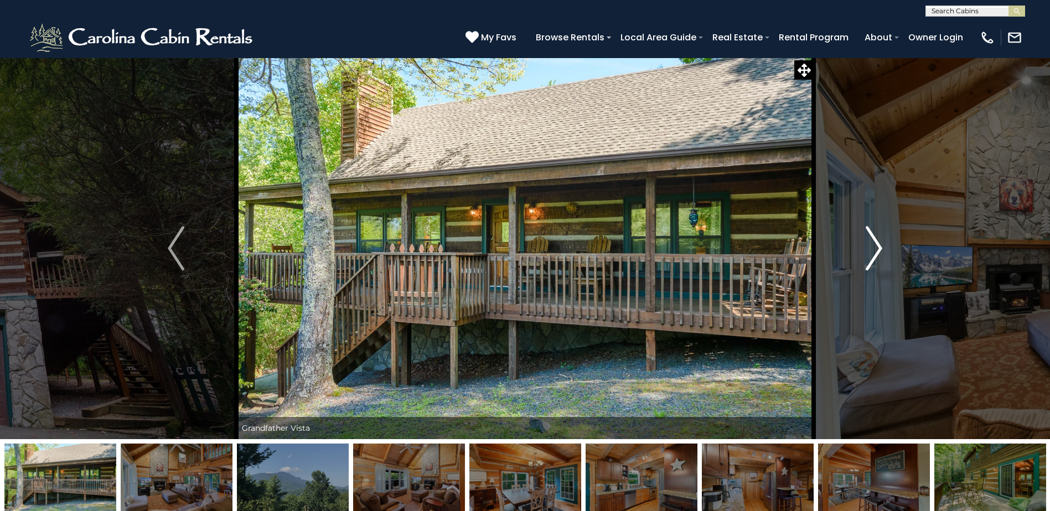
click at [875, 248] on img "Next" at bounding box center [873, 248] width 17 height 44
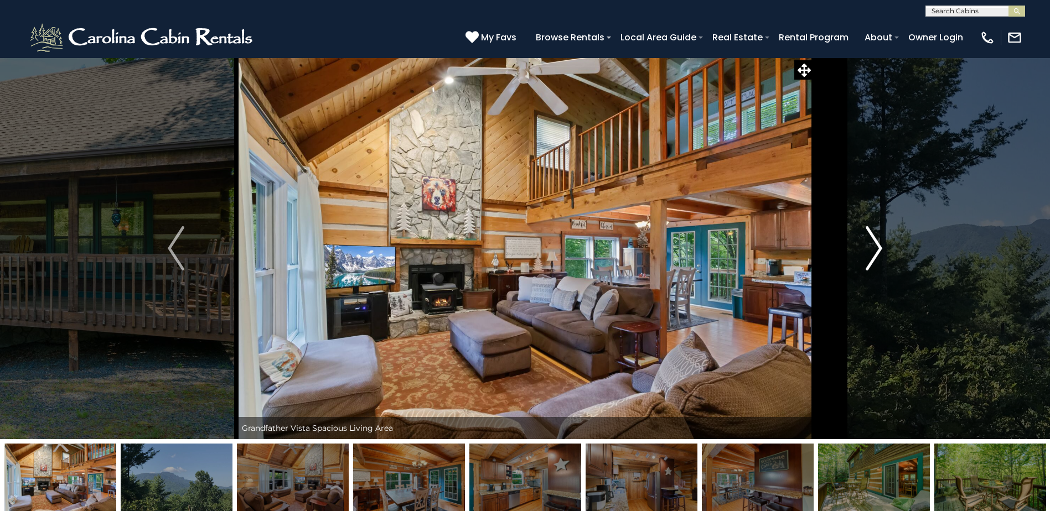
click at [875, 248] on img "Next" at bounding box center [873, 248] width 17 height 44
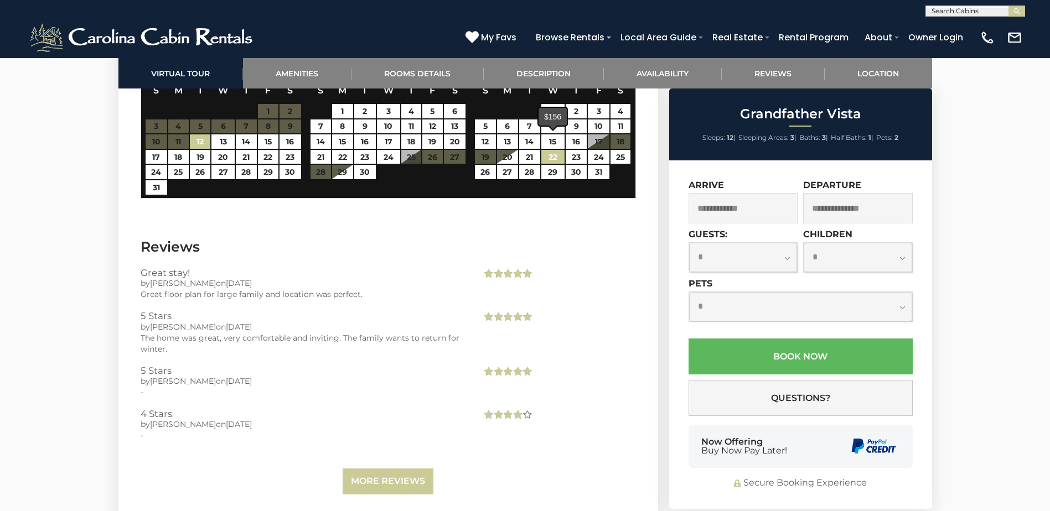
scroll to position [2600, 0]
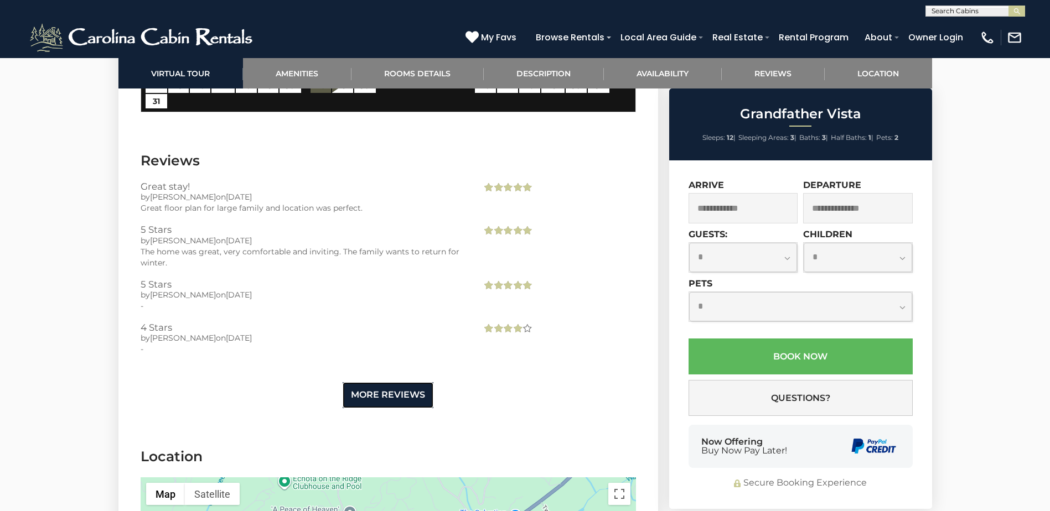
click at [374, 382] on link "More Reviews" at bounding box center [387, 395] width 91 height 26
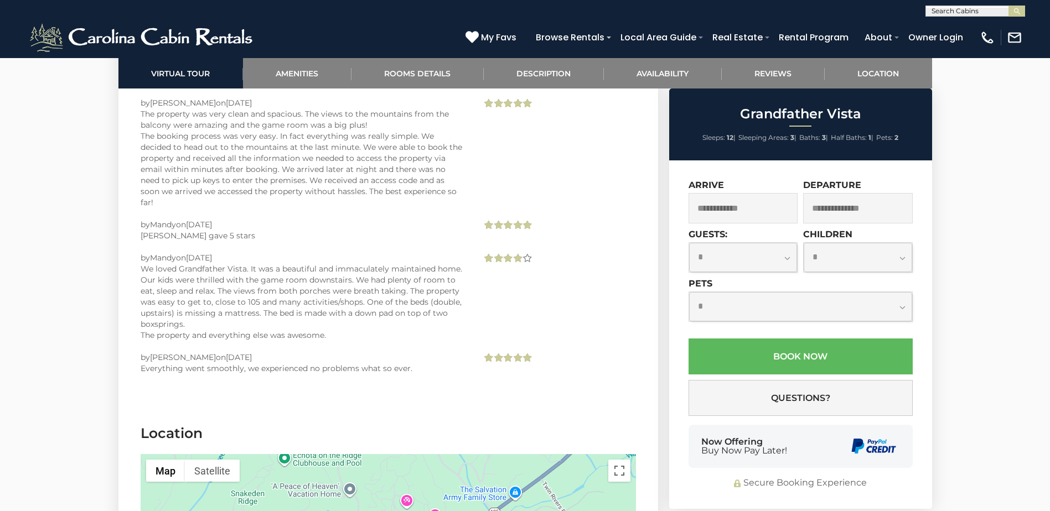
scroll to position [5366, 0]
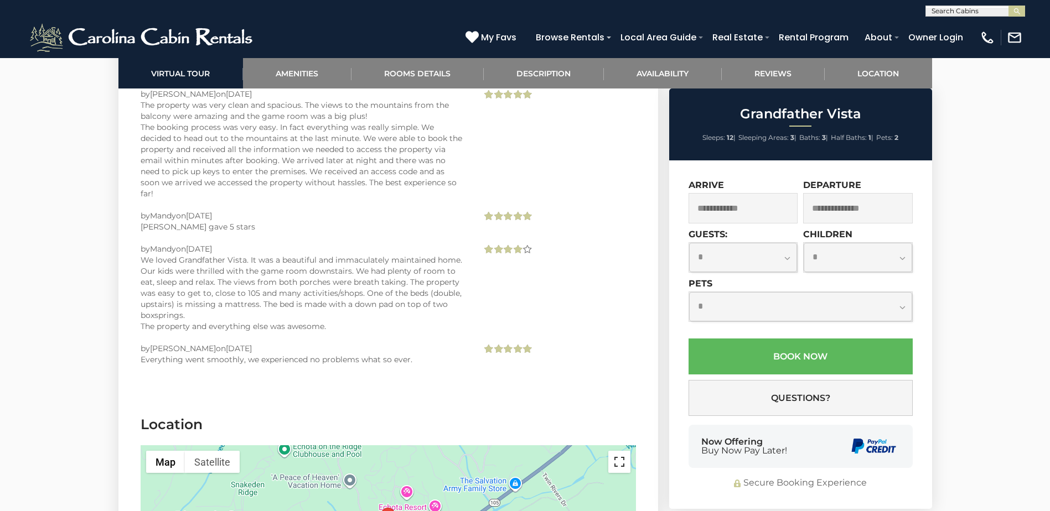
click at [622, 451] on button "Toggle fullscreen view" at bounding box center [619, 462] width 22 height 22
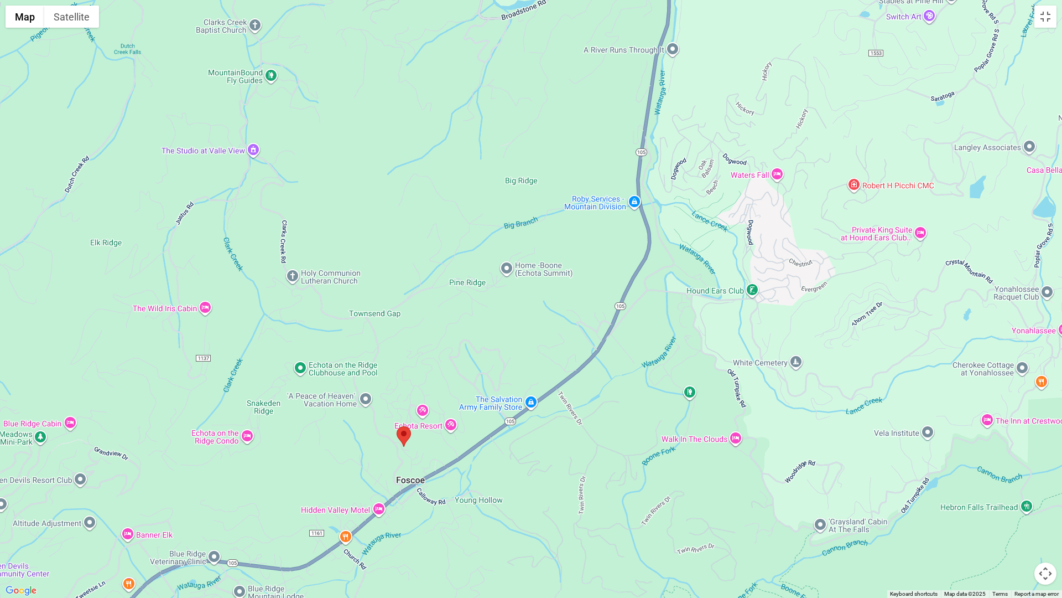
drag, startPoint x: 706, startPoint y: 320, endPoint x: 578, endPoint y: 468, distance: 196.1
click at [578, 468] on div at bounding box center [531, 299] width 1062 height 598
click at [407, 437] on img "Grandfather Vista" at bounding box center [404, 436] width 14 height 20
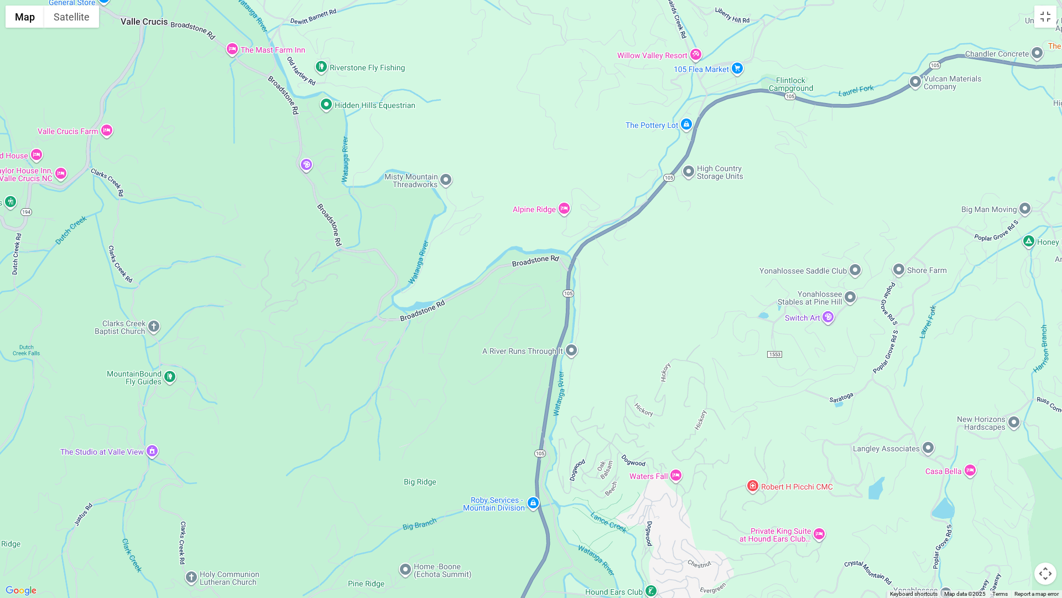
drag, startPoint x: 647, startPoint y: 295, endPoint x: 545, endPoint y: 597, distance: 318.6
click at [545, 511] on div at bounding box center [531, 299] width 1062 height 598
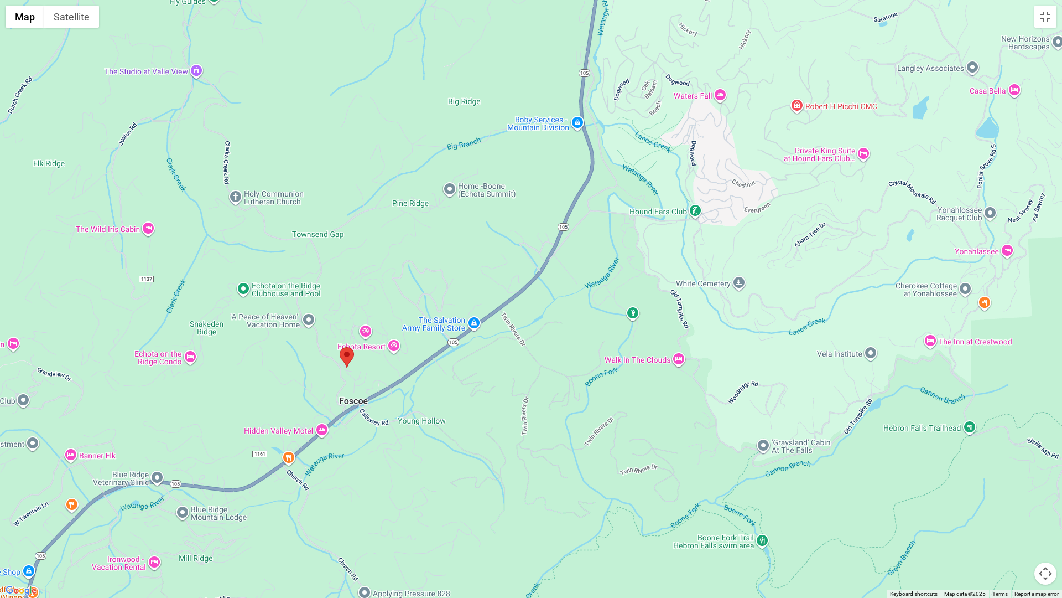
drag, startPoint x: 574, startPoint y: 378, endPoint x: 620, endPoint y: 11, distance: 370.8
click at [620, 11] on div at bounding box center [531, 299] width 1062 height 598
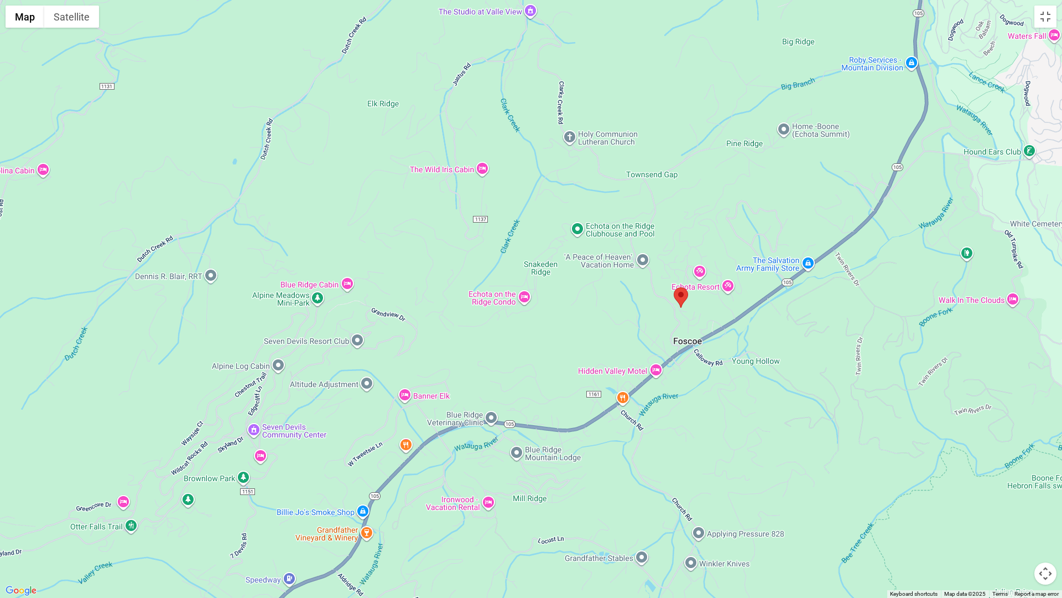
drag, startPoint x: 373, startPoint y: 490, endPoint x: 709, endPoint y: 429, distance: 340.6
click at [709, 429] on div at bounding box center [531, 299] width 1062 height 598
click at [1049, 15] on button "Toggle fullscreen view" at bounding box center [1046, 17] width 22 height 22
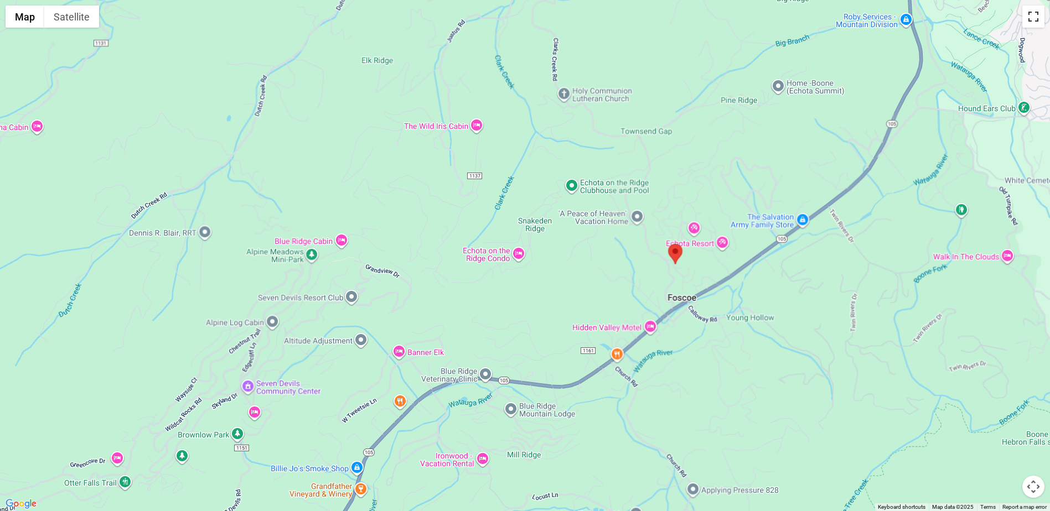
scroll to position [5477, 0]
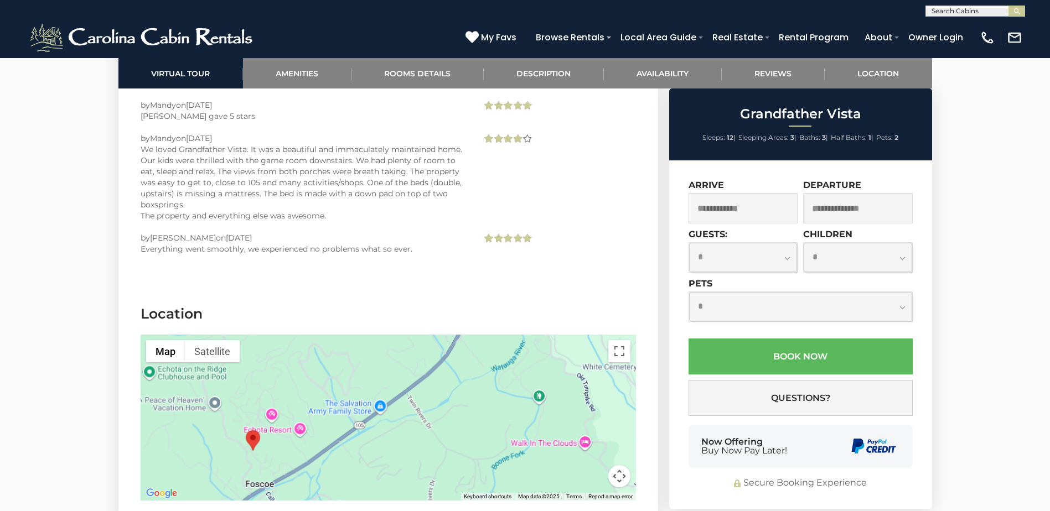
drag, startPoint x: 498, startPoint y: 344, endPoint x: 211, endPoint y: 368, distance: 288.1
click at [211, 368] on div at bounding box center [388, 418] width 495 height 166
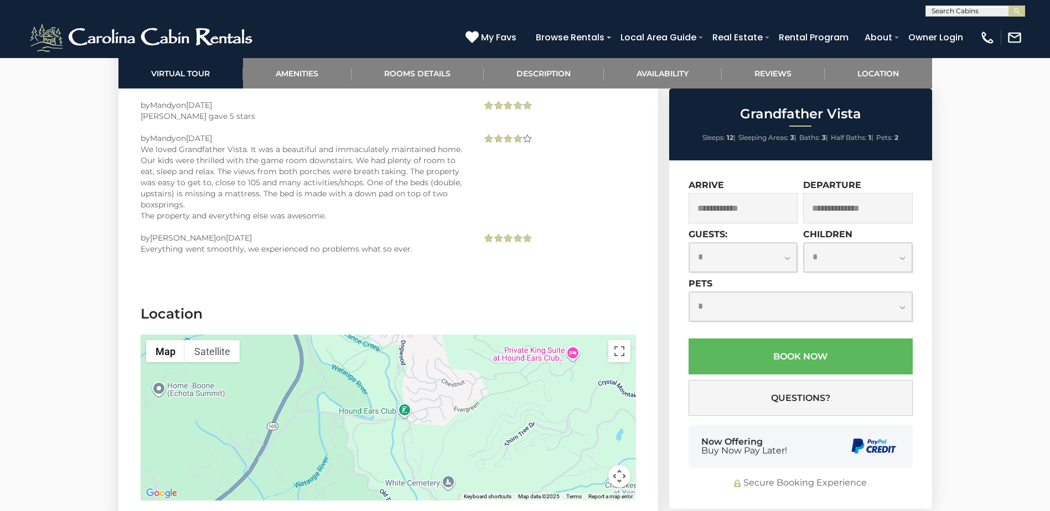
drag, startPoint x: 444, startPoint y: 321, endPoint x: 250, endPoint y: 435, distance: 225.4
click at [250, 435] on section "Location ← Move left → Move right ↑ Move up ↓ Move down + Zoom in - Zoom out Ho…" at bounding box center [387, 405] width 539 height 235
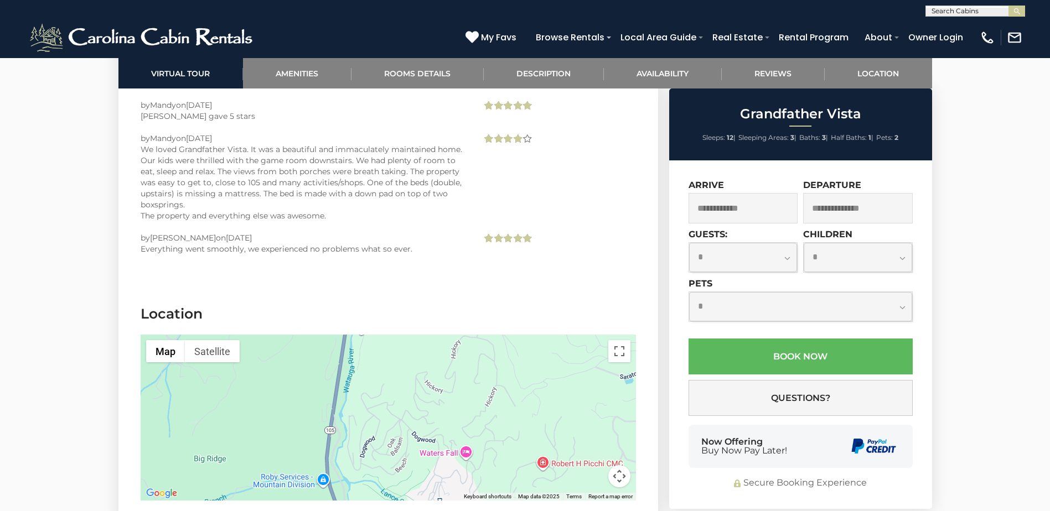
drag, startPoint x: 321, startPoint y: 288, endPoint x: 357, endPoint y: 450, distance: 166.2
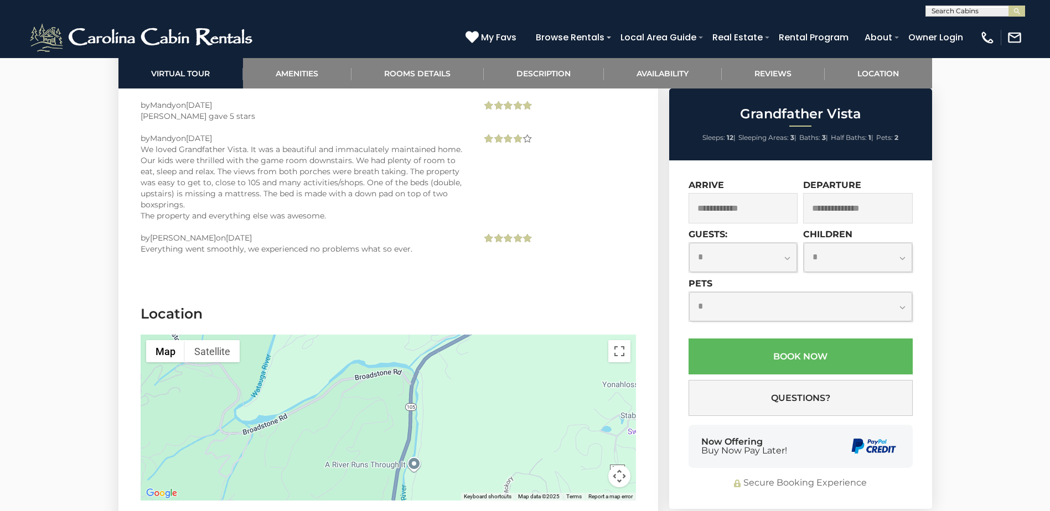
drag, startPoint x: 349, startPoint y: 326, endPoint x: 401, endPoint y: 464, distance: 147.4
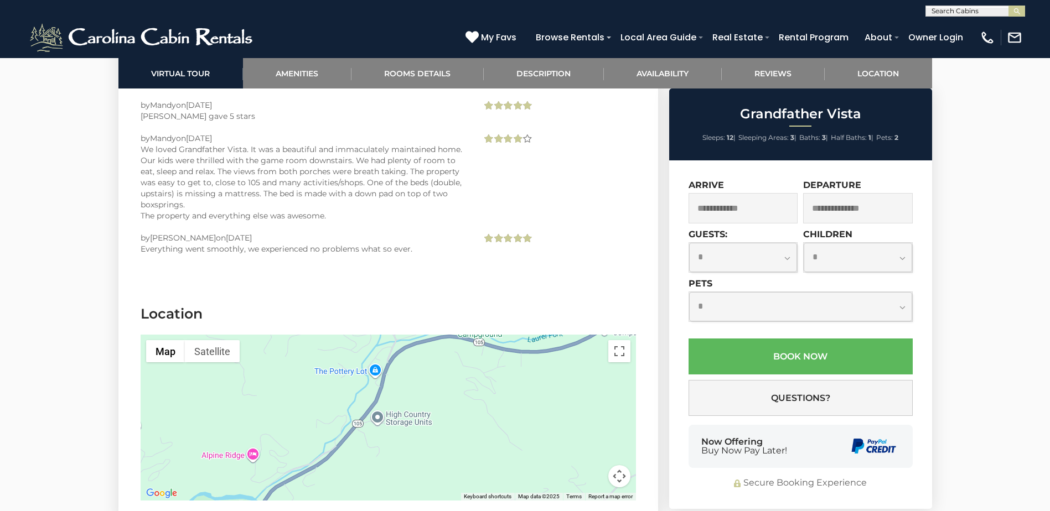
drag, startPoint x: 472, startPoint y: 311, endPoint x: 391, endPoint y: 383, distance: 108.6
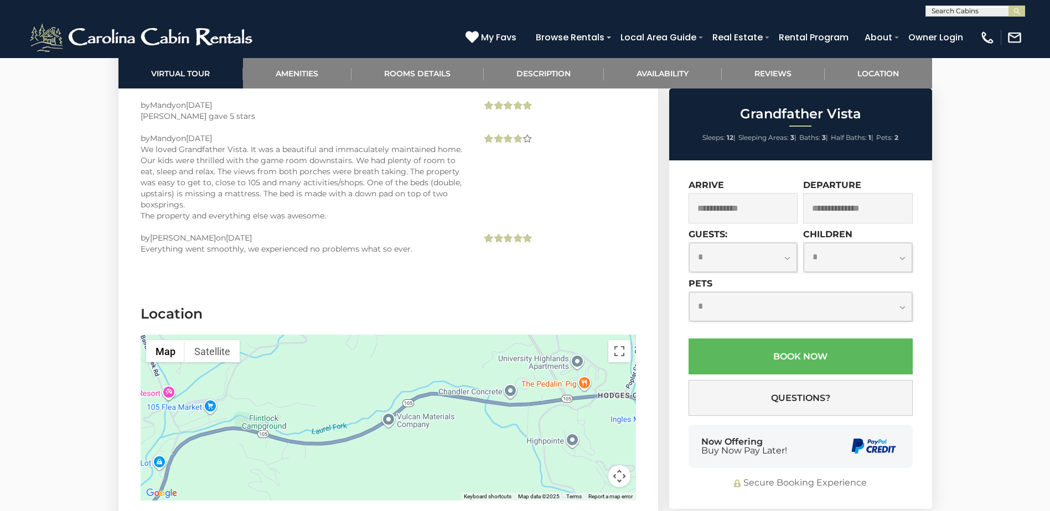
drag, startPoint x: 467, startPoint y: 309, endPoint x: 249, endPoint y: 403, distance: 237.9
click at [249, 403] on div at bounding box center [388, 418] width 495 height 166
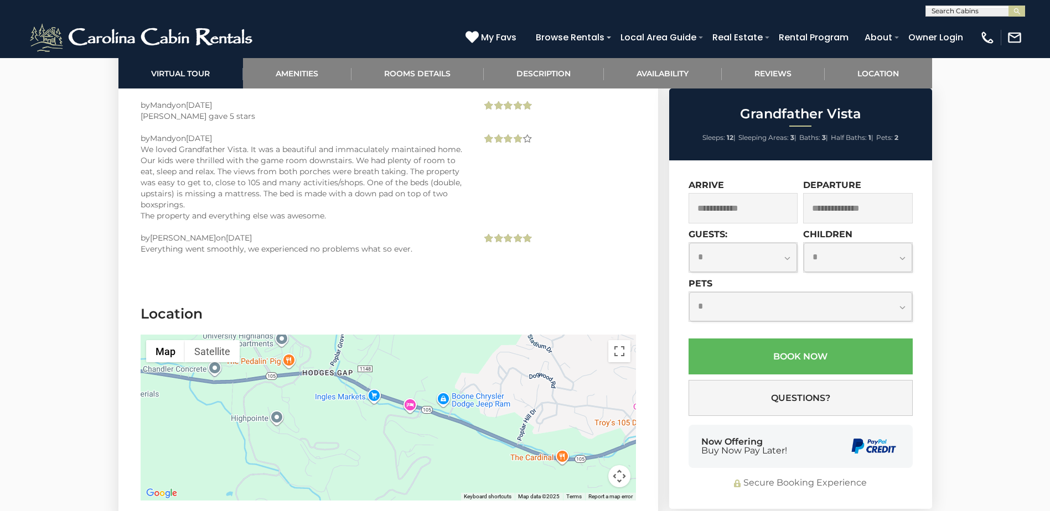
drag, startPoint x: 532, startPoint y: 345, endPoint x: 233, endPoint y: 322, distance: 299.6
click at [233, 335] on div at bounding box center [388, 418] width 495 height 166
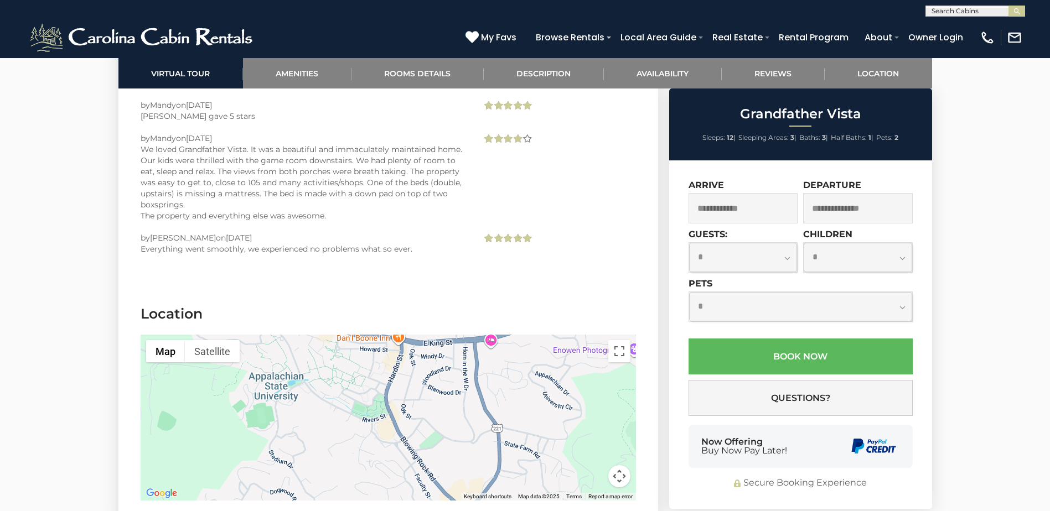
drag, startPoint x: 543, startPoint y: 294, endPoint x: 282, endPoint y: 410, distance: 285.8
click at [282, 410] on div at bounding box center [388, 418] width 495 height 166
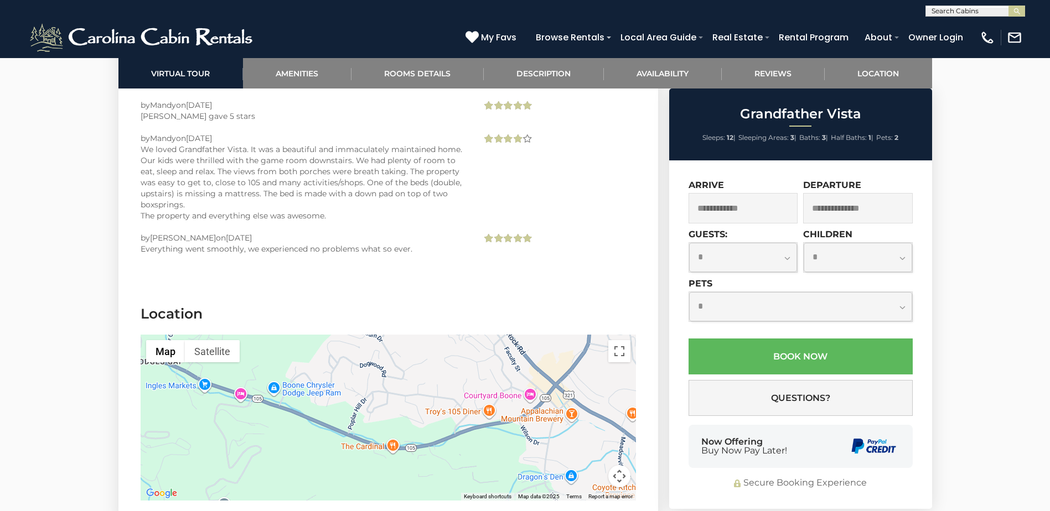
drag, startPoint x: 376, startPoint y: 336, endPoint x: 464, endPoint y: 210, distance: 154.6
click at [464, 288] on section "Location ← Move left → Move right ↑ Move up ↓ Move down + Zoom in - Zoom out Ho…" at bounding box center [387, 405] width 539 height 235
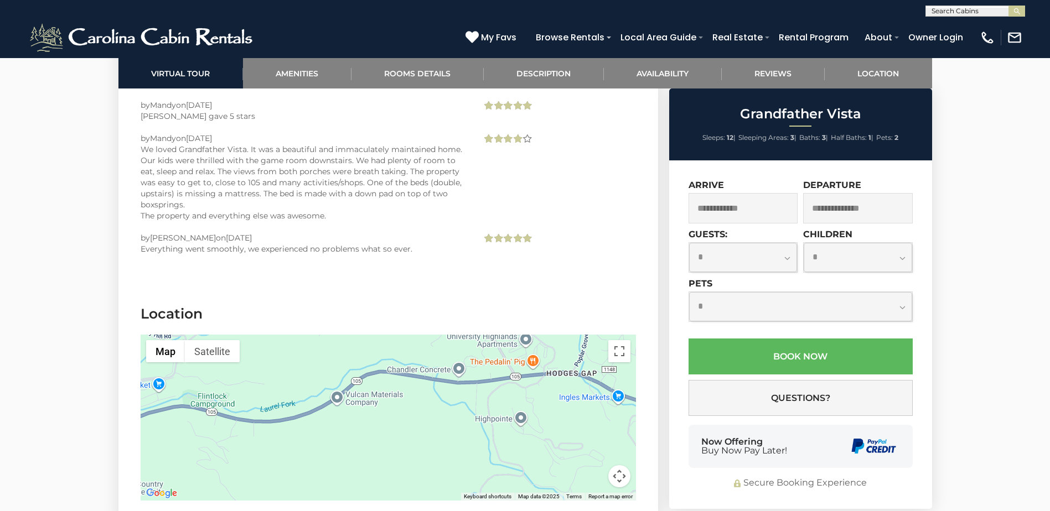
drag, startPoint x: 263, startPoint y: 345, endPoint x: 677, endPoint y: 357, distance: 414.5
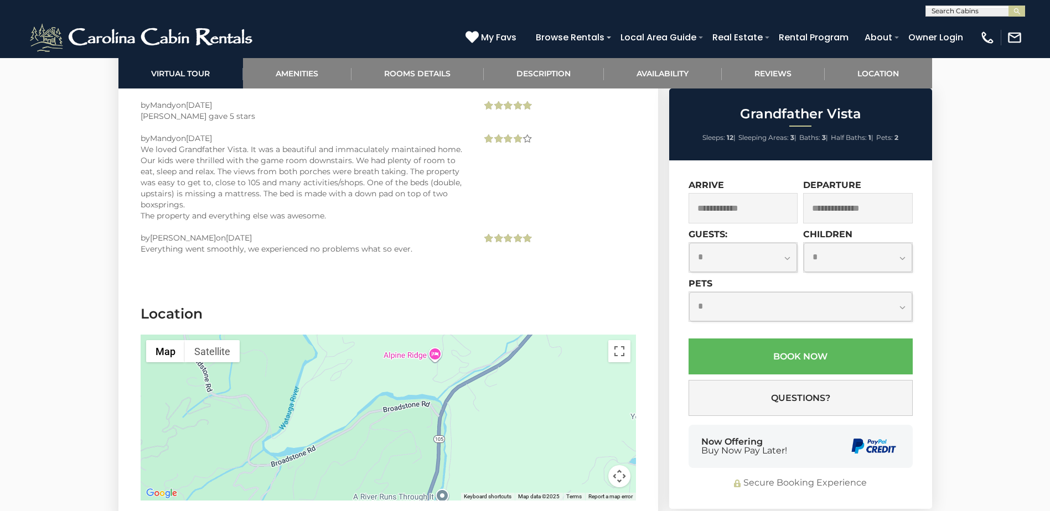
drag, startPoint x: 242, startPoint y: 359, endPoint x: 692, endPoint y: 188, distance: 481.5
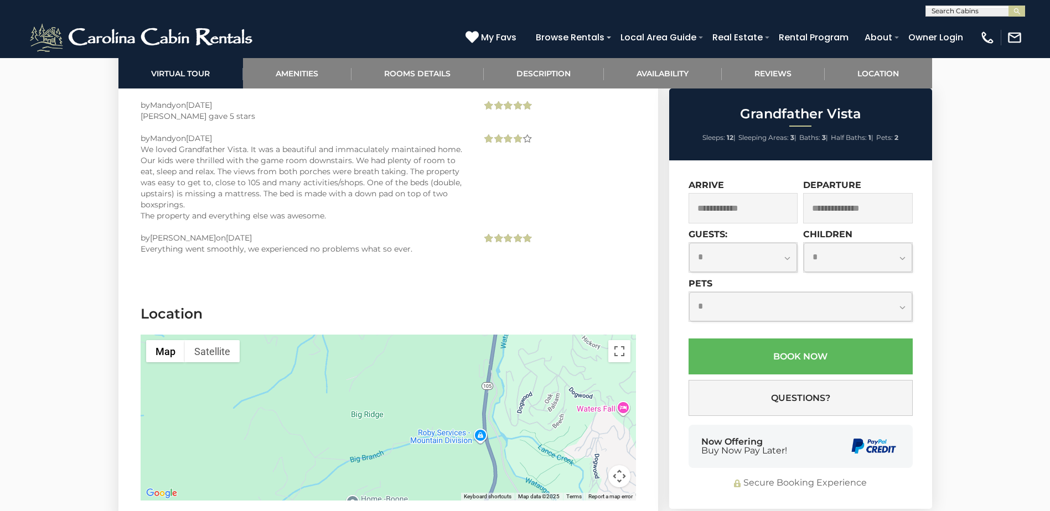
drag, startPoint x: 476, startPoint y: 368, endPoint x: 551, endPoint y: 155, distance: 225.9
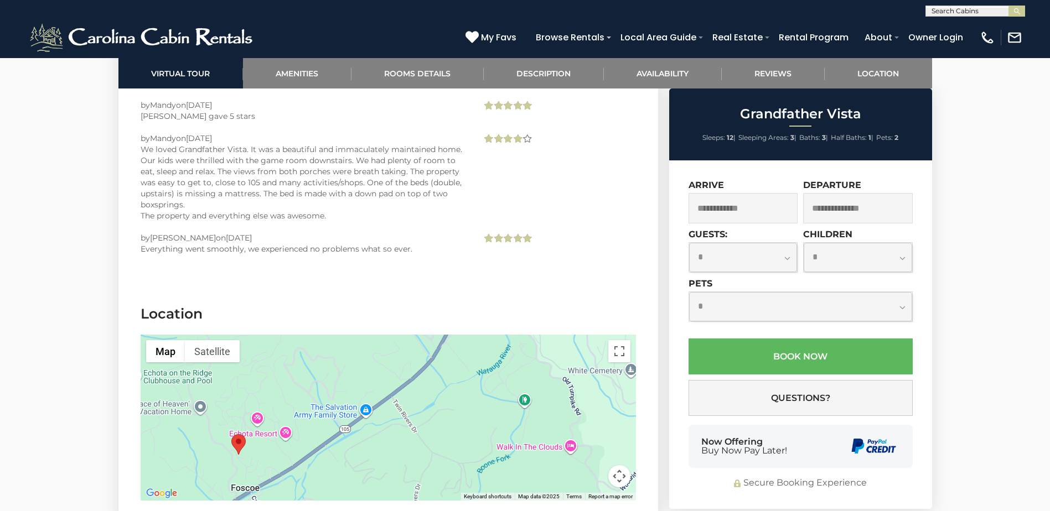
drag, startPoint x: 506, startPoint y: 376, endPoint x: 505, endPoint y: 167, distance: 209.7
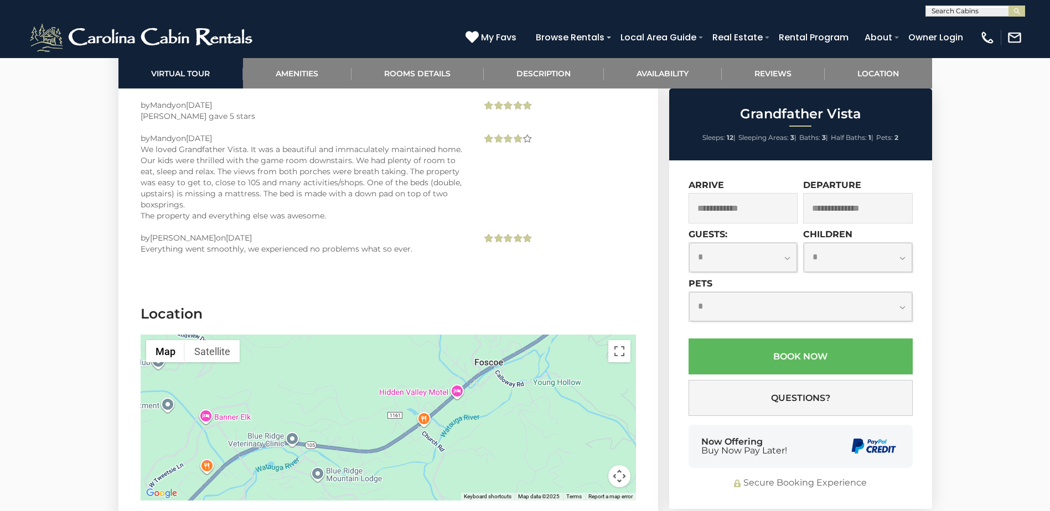
drag, startPoint x: 317, startPoint y: 394, endPoint x: 564, endPoint y: 266, distance: 277.9
click at [564, 335] on div at bounding box center [388, 418] width 495 height 166
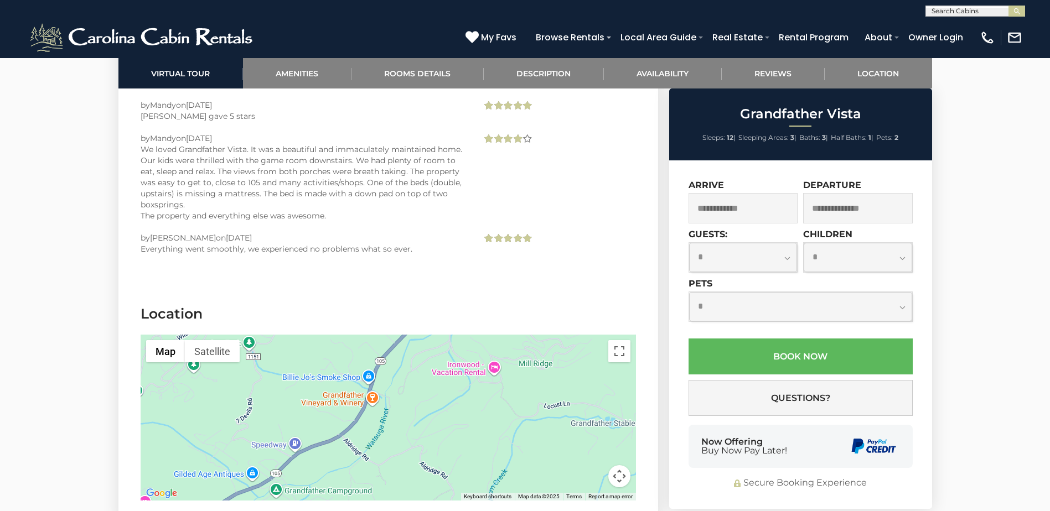
drag, startPoint x: 266, startPoint y: 408, endPoint x: 472, endPoint y: 251, distance: 258.9
click at [472, 288] on section "Location ← Move left → Move right ↑ Move up ↓ Move down + Zoom in - Zoom out Ho…" at bounding box center [387, 405] width 539 height 235
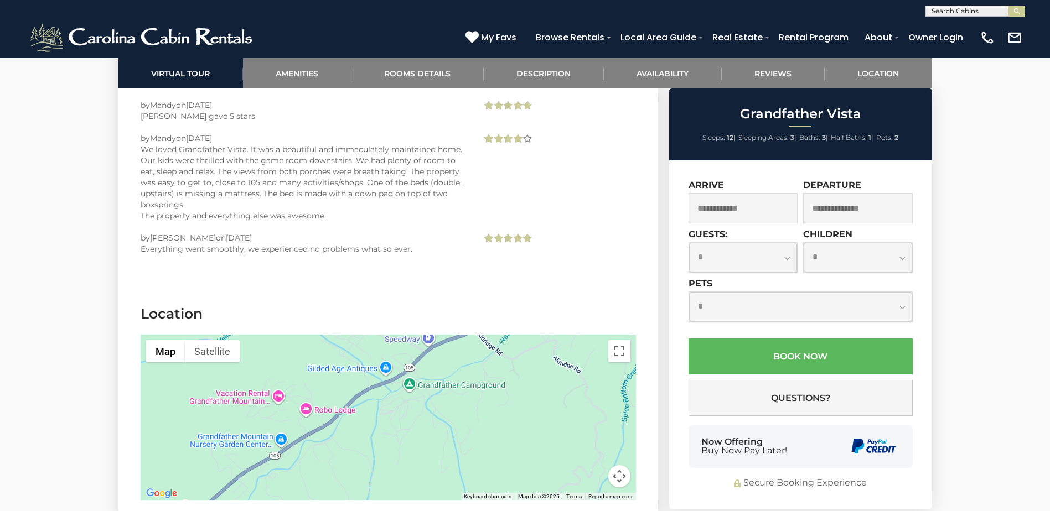
drag, startPoint x: 330, startPoint y: 386, endPoint x: 464, endPoint y: 279, distance: 170.8
click at [464, 335] on div at bounding box center [388, 418] width 495 height 166
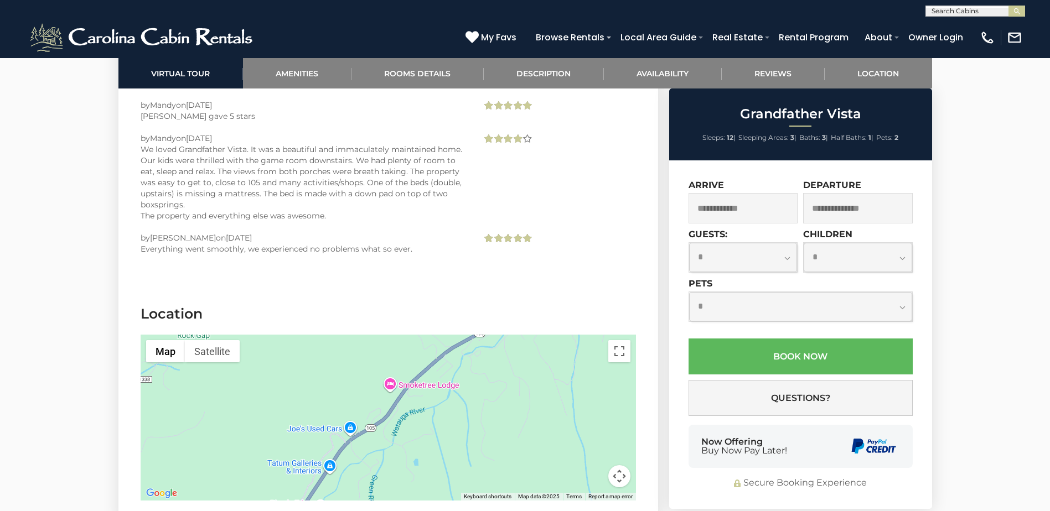
drag, startPoint x: 290, startPoint y: 390, endPoint x: 496, endPoint y: 267, distance: 240.0
click at [496, 335] on div at bounding box center [388, 418] width 495 height 166
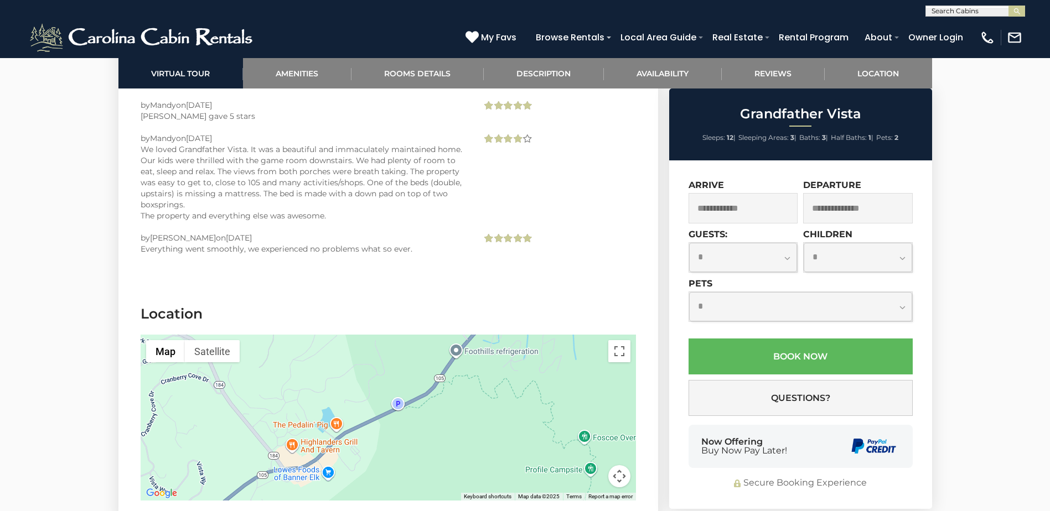
drag, startPoint x: 320, startPoint y: 356, endPoint x: 562, endPoint y: 197, distance: 289.2
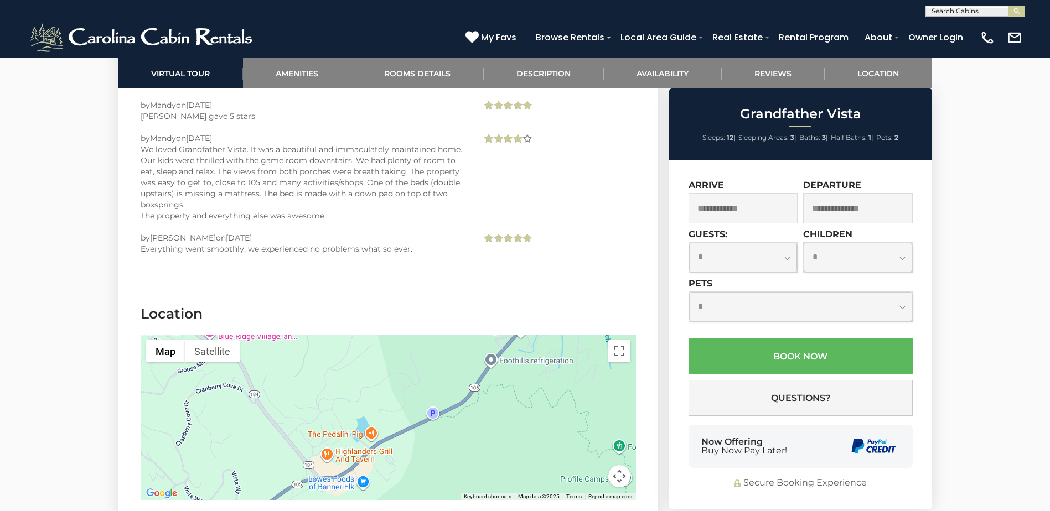
drag, startPoint x: 355, startPoint y: 383, endPoint x: 378, endPoint y: 398, distance: 27.2
click at [378, 398] on div at bounding box center [388, 418] width 495 height 166
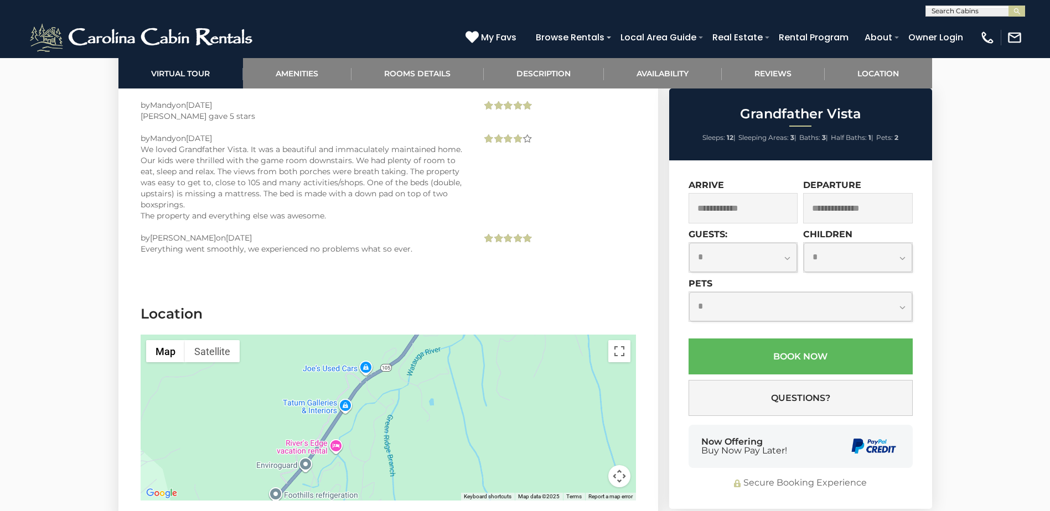
drag, startPoint x: 542, startPoint y: 293, endPoint x: 325, endPoint y: 429, distance: 255.6
click at [325, 429] on section "Location ← Move left → Move right ↑ Move up ↓ Move down + Zoom in - Zoom out Ho…" at bounding box center [387, 405] width 539 height 235
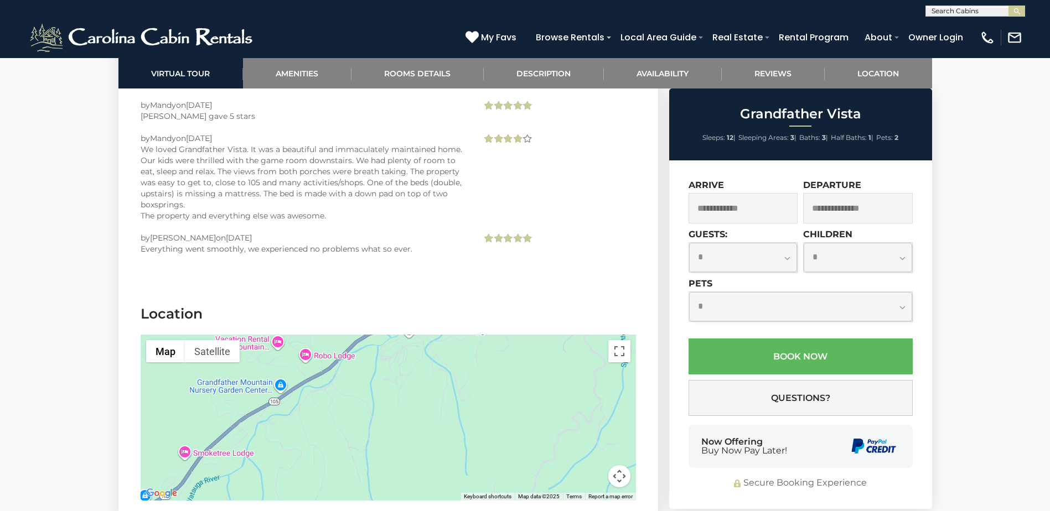
drag, startPoint x: 476, startPoint y: 312, endPoint x: 256, endPoint y: 439, distance: 254.8
click at [256, 439] on section "Location ← Move left → Move right ↑ Move up ↓ Move down + Zoom in - Zoom out Ho…" at bounding box center [387, 405] width 539 height 235
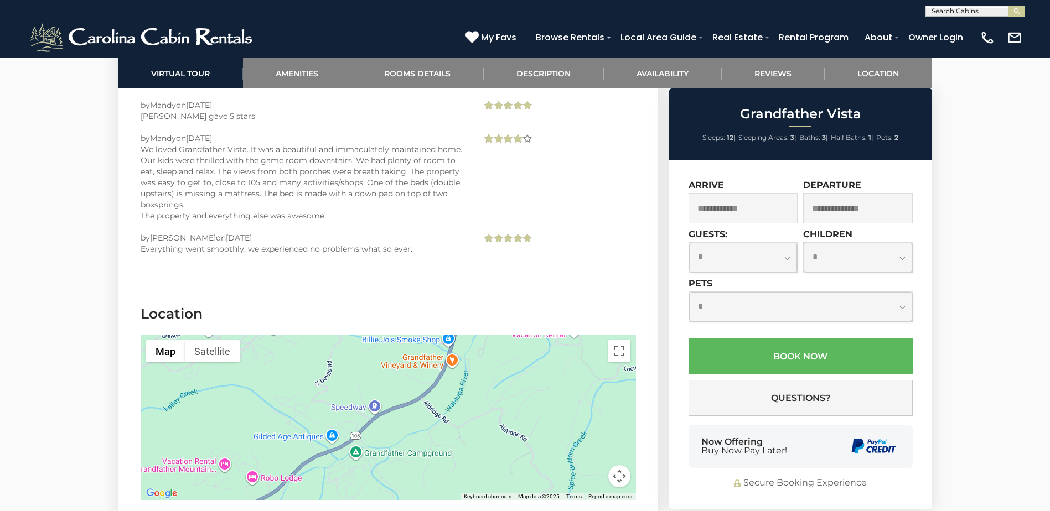
drag, startPoint x: 389, startPoint y: 308, endPoint x: 334, endPoint y: 433, distance: 136.5
click at [334, 433] on section "Location ← Move left → Move right ↑ Move up ↓ Move down + Zoom in - Zoom out Ho…" at bounding box center [387, 405] width 539 height 235
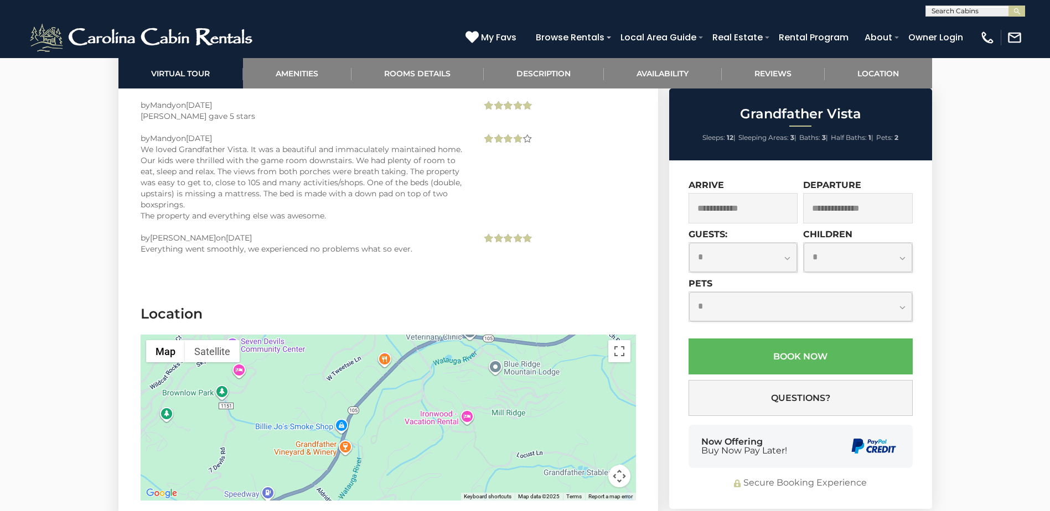
drag, startPoint x: 419, startPoint y: 358, endPoint x: 328, endPoint y: 434, distance: 119.4
click at [328, 434] on section "Location ← Move left → Move right ↑ Move up ↓ Move down + Zoom in - Zoom out Ho…" at bounding box center [387, 405] width 539 height 235
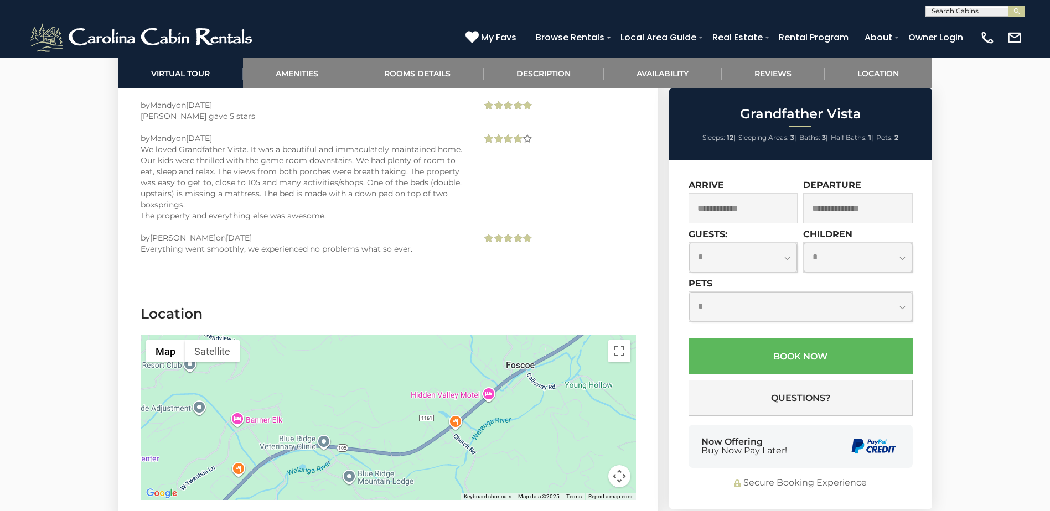
drag, startPoint x: 408, startPoint y: 319, endPoint x: 261, endPoint y: 430, distance: 184.1
click at [261, 430] on section "Location ← Move left → Move right ↑ Move up ↓ Move down + Zoom in - Zoom out Ho…" at bounding box center [387, 405] width 539 height 235
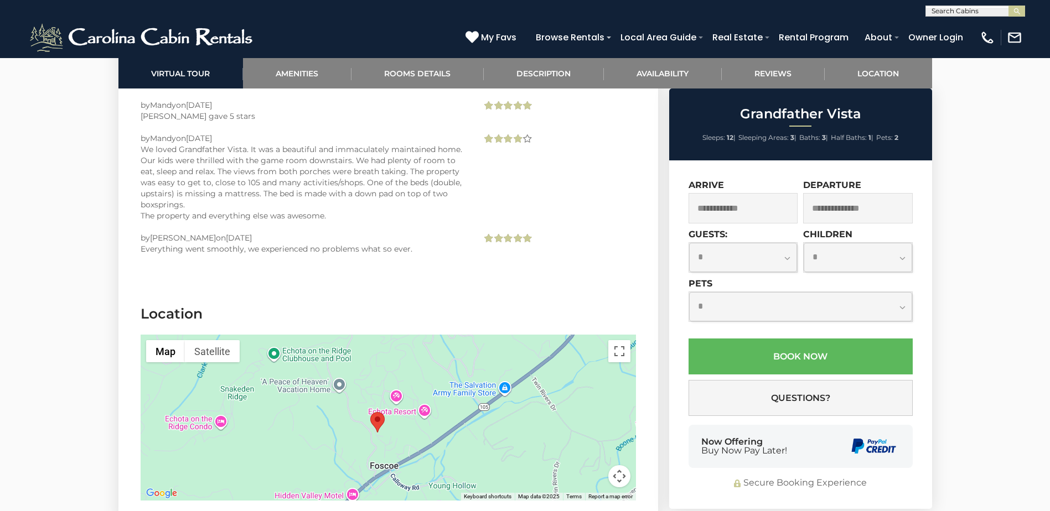
drag, startPoint x: 554, startPoint y: 306, endPoint x: 417, endPoint y: 408, distance: 170.4
click at [417, 408] on div at bounding box center [388, 418] width 495 height 166
click at [210, 340] on button "Satellite" at bounding box center [212, 351] width 55 height 22
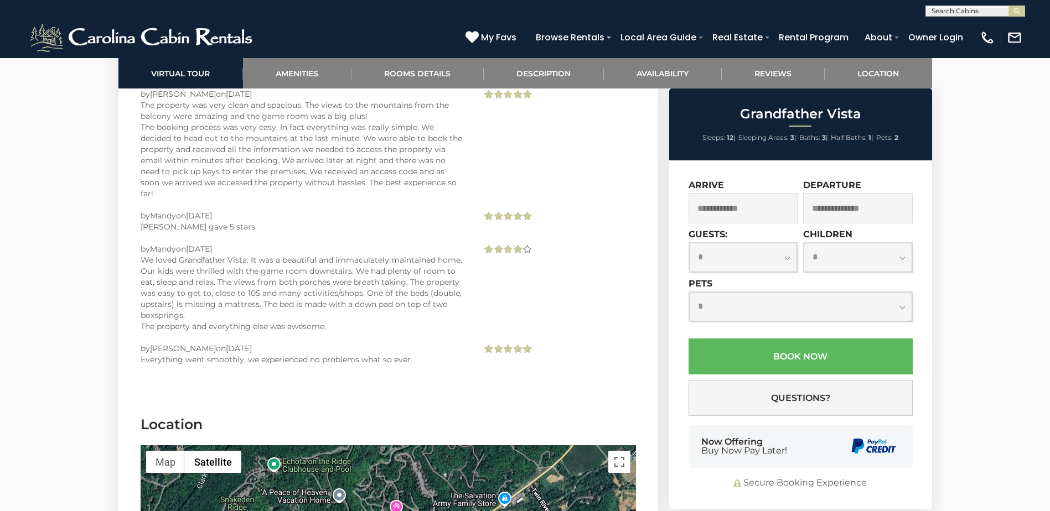
scroll to position [5422, 0]
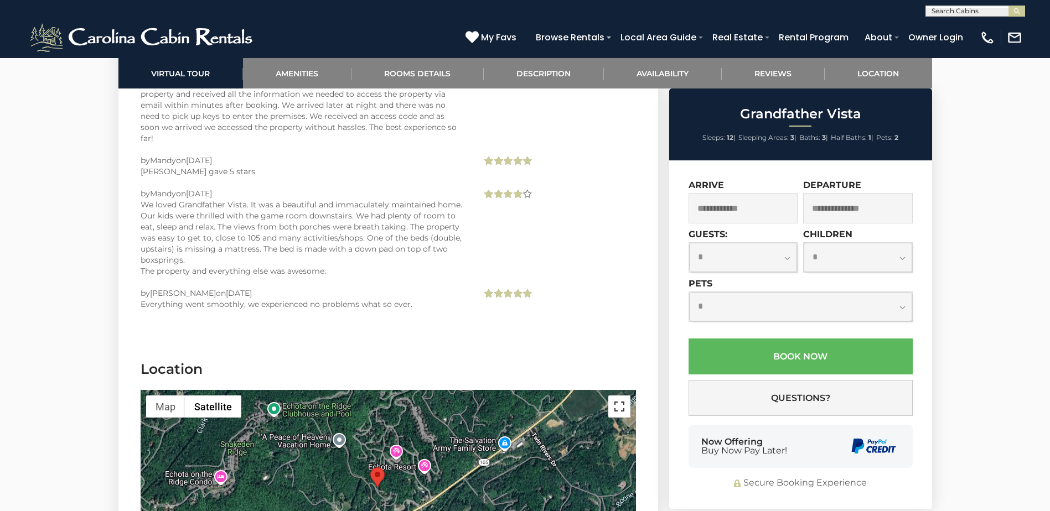
click at [616, 396] on button "Toggle fullscreen view" at bounding box center [619, 407] width 22 height 22
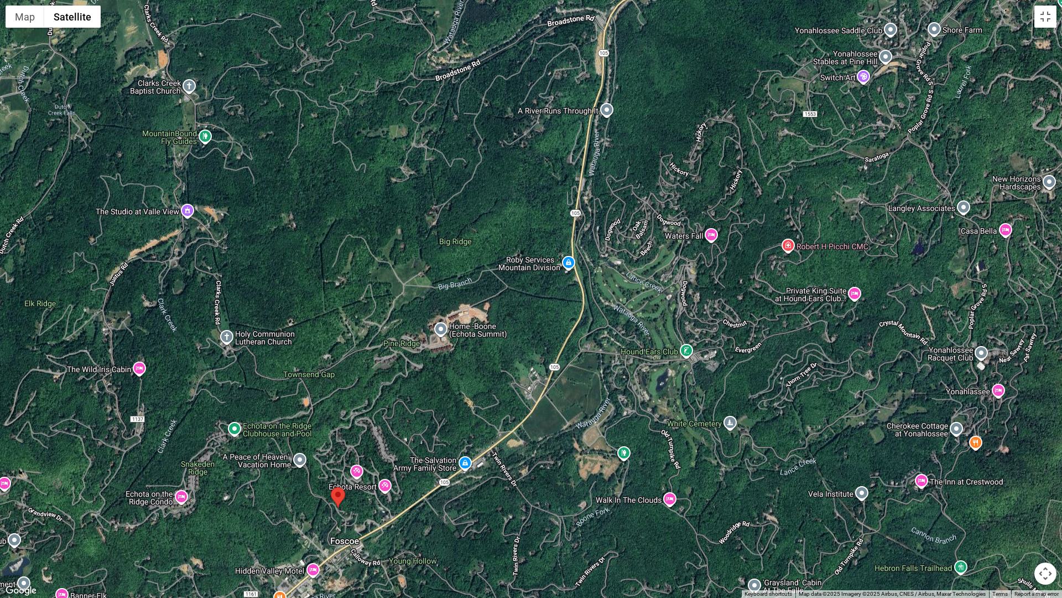
drag, startPoint x: 594, startPoint y: 336, endPoint x: 411, endPoint y: 530, distance: 267.3
click at [411, 511] on div at bounding box center [531, 299] width 1062 height 598
click at [389, 492] on div at bounding box center [531, 299] width 1062 height 598
click at [355, 481] on div at bounding box center [531, 299] width 1062 height 598
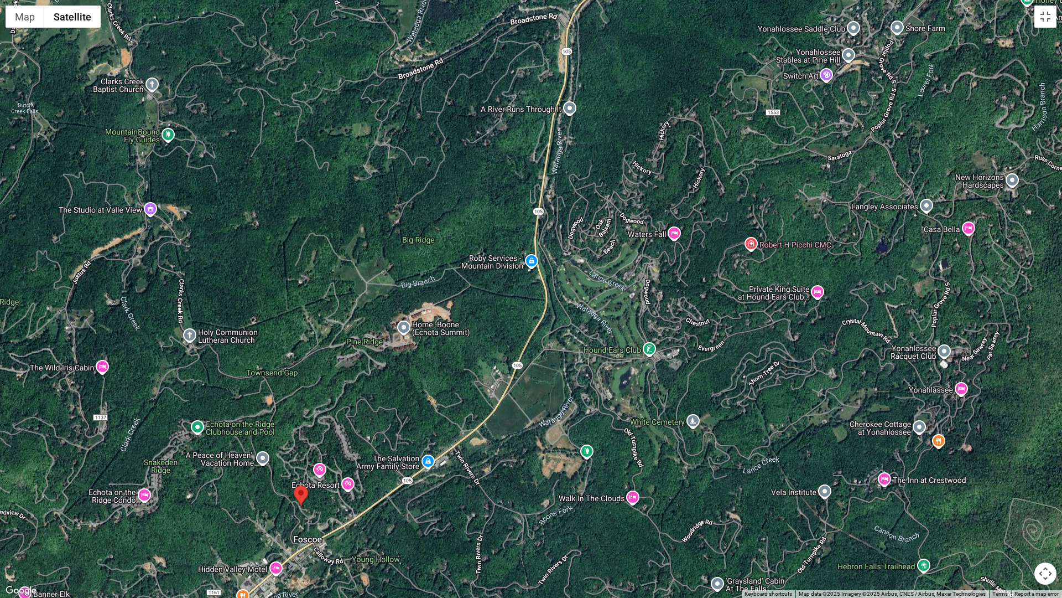
drag, startPoint x: 399, startPoint y: 522, endPoint x: 361, endPoint y: 521, distance: 38.2
click at [361, 511] on div at bounding box center [531, 299] width 1062 height 598
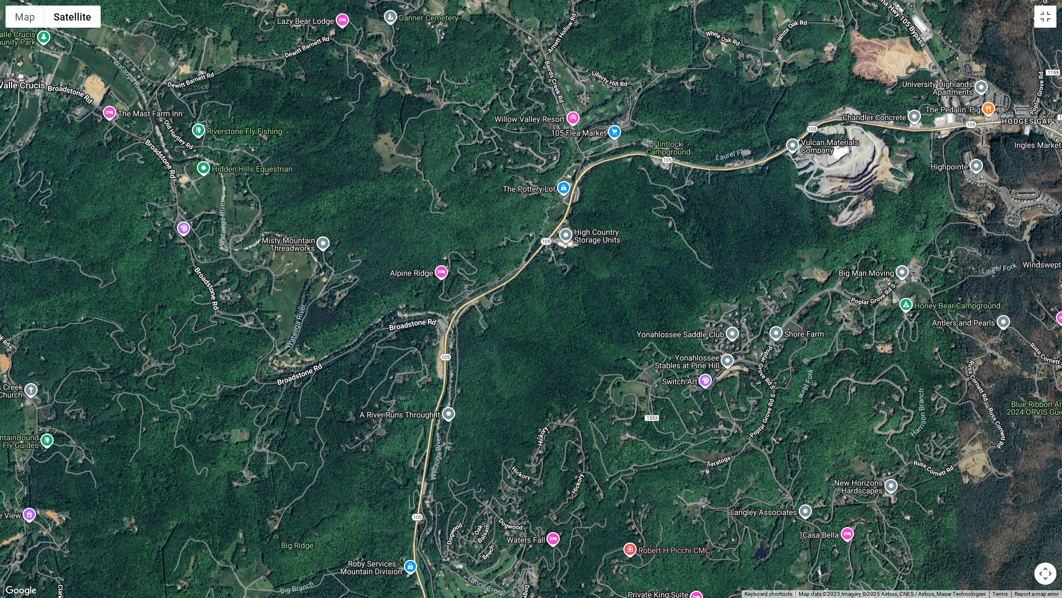
drag, startPoint x: 596, startPoint y: 226, endPoint x: 474, endPoint y: 532, distance: 330.2
click at [474, 511] on div at bounding box center [531, 299] width 1062 height 598
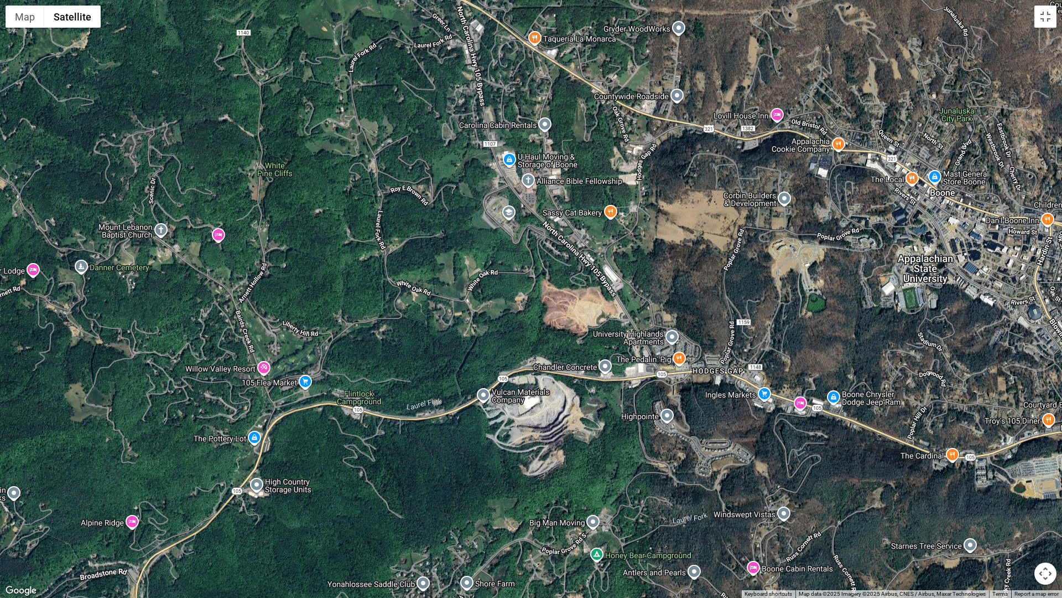
drag, startPoint x: 589, startPoint y: 311, endPoint x: 344, endPoint y: 490, distance: 303.3
click at [344, 490] on div at bounding box center [531, 299] width 1062 height 598
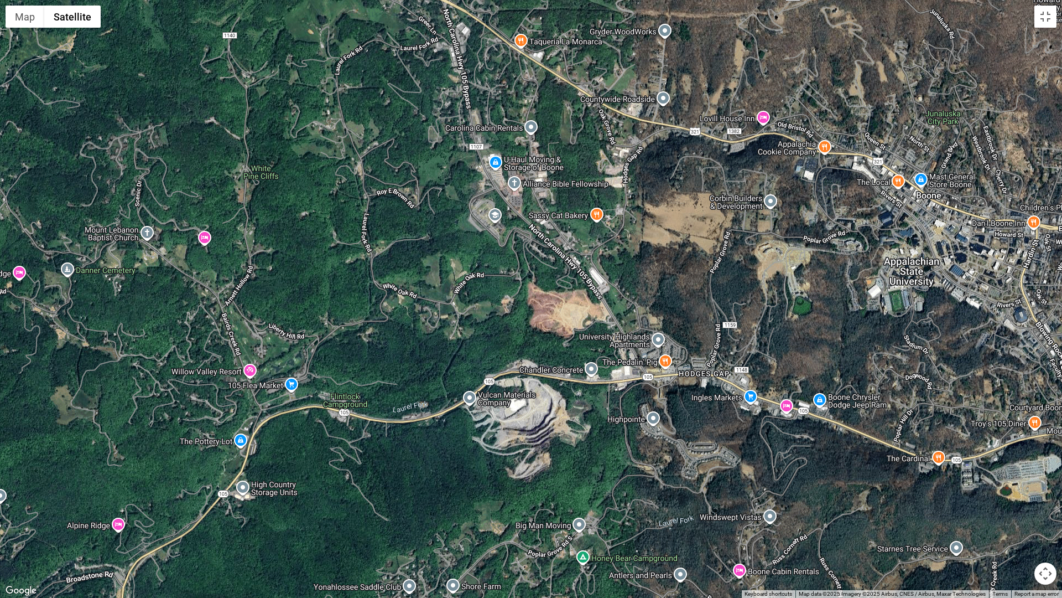
drag, startPoint x: 819, startPoint y: 339, endPoint x: 803, endPoint y: 341, distance: 16.3
click at [803, 341] on div at bounding box center [531, 299] width 1062 height 598
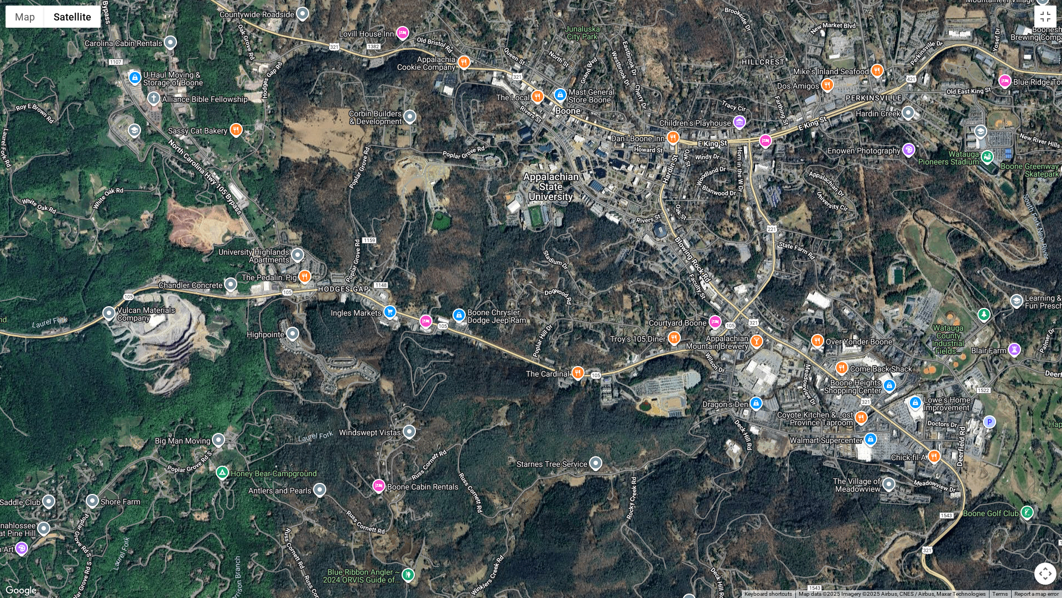
drag, startPoint x: 859, startPoint y: 434, endPoint x: 522, endPoint y: 348, distance: 347.7
click at [522, 348] on div at bounding box center [531, 299] width 1062 height 598
click at [440, 355] on div at bounding box center [531, 299] width 1062 height 598
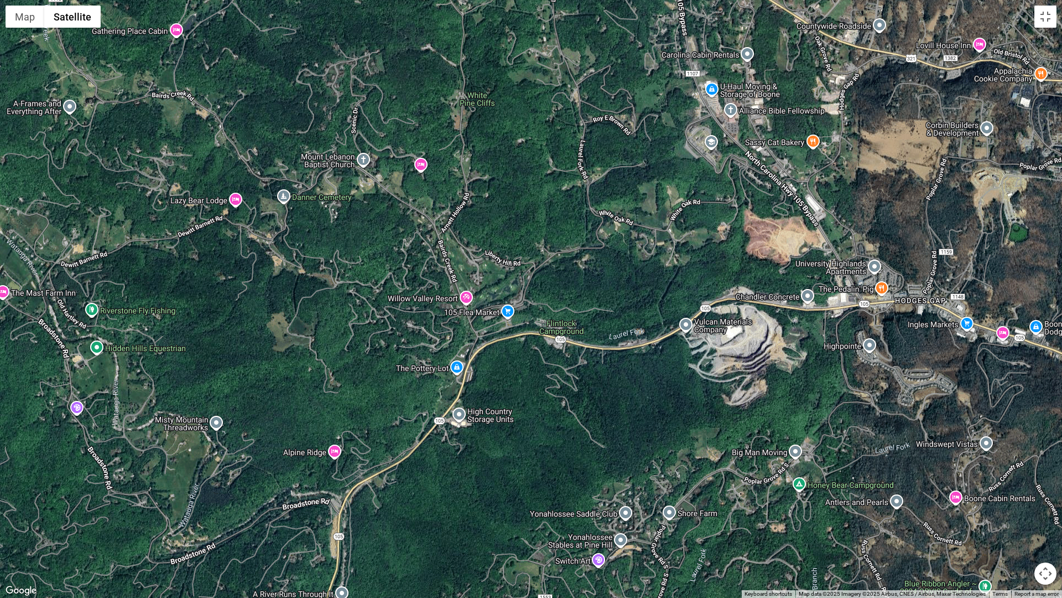
drag, startPoint x: 446, startPoint y: 365, endPoint x: 1024, endPoint y: 377, distance: 578.3
click at [1024, 377] on div at bounding box center [531, 299] width 1062 height 598
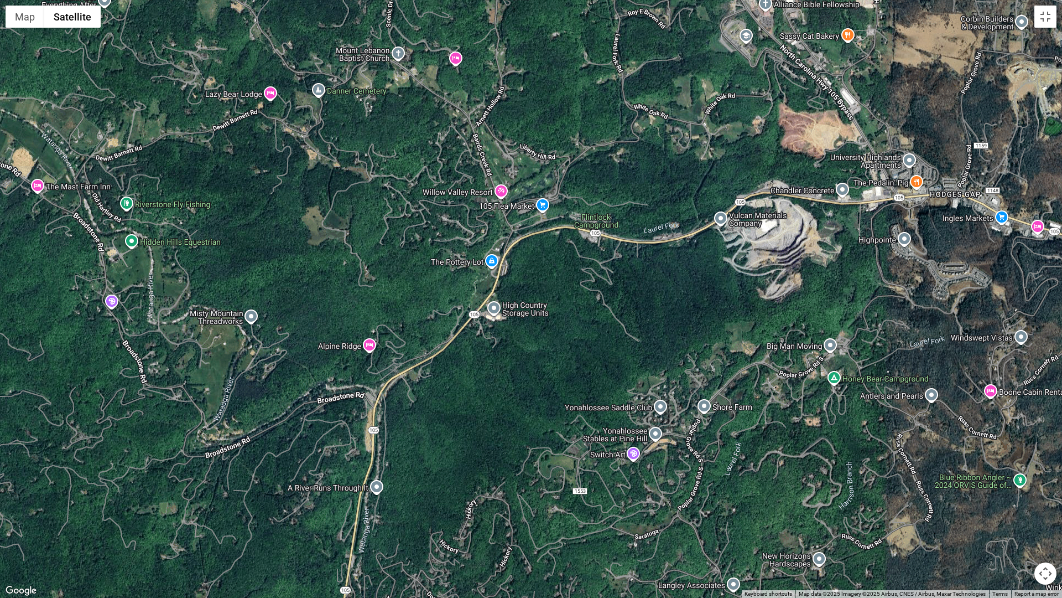
drag, startPoint x: 360, startPoint y: 498, endPoint x: 397, endPoint y: 392, distance: 112.3
click at [397, 392] on div at bounding box center [531, 299] width 1062 height 598
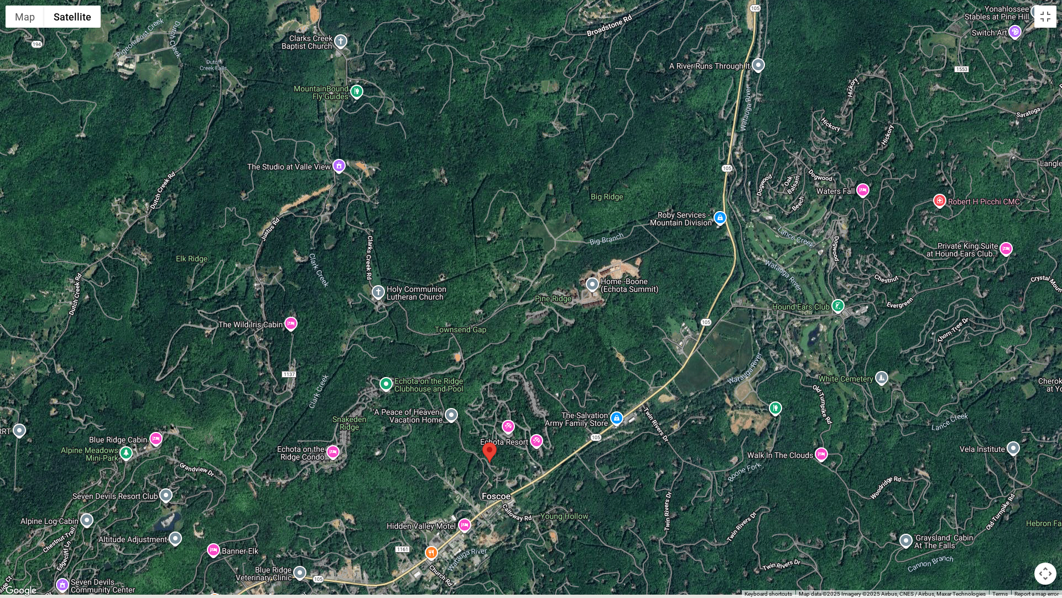
drag, startPoint x: 422, startPoint y: 461, endPoint x: 964, endPoint y: 0, distance: 712.0
click at [964, 0] on div at bounding box center [531, 299] width 1062 height 598
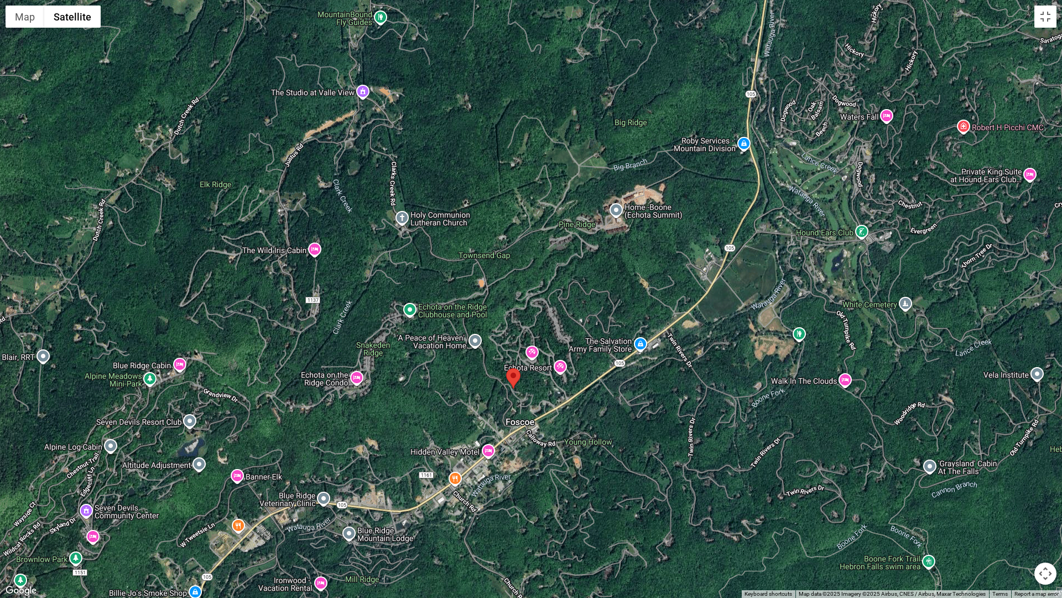
drag, startPoint x: 729, startPoint y: 451, endPoint x: 568, endPoint y: 418, distance: 164.4
click at [568, 418] on div at bounding box center [531, 299] width 1062 height 598
click at [1049, 18] on button "Toggle fullscreen view" at bounding box center [1046, 17] width 22 height 22
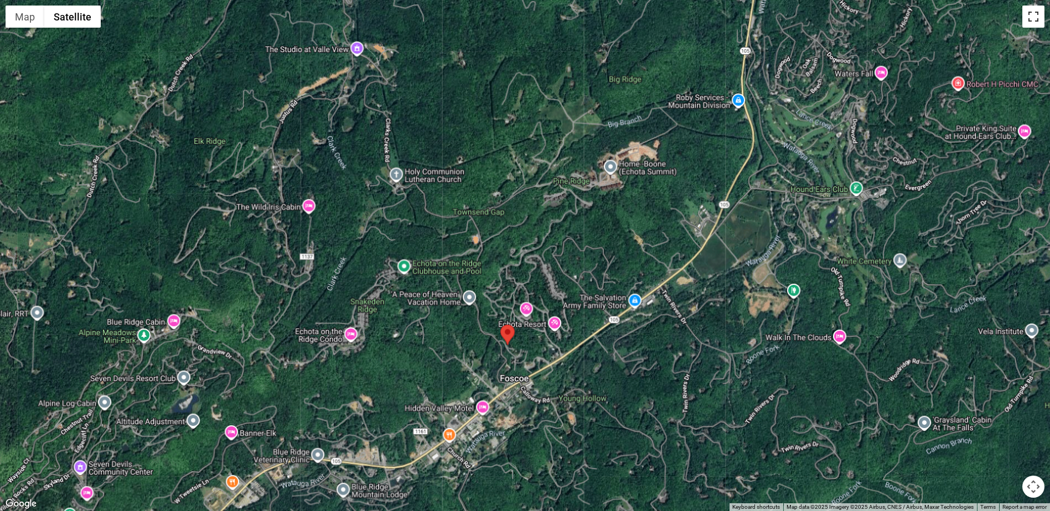
scroll to position [0, 0]
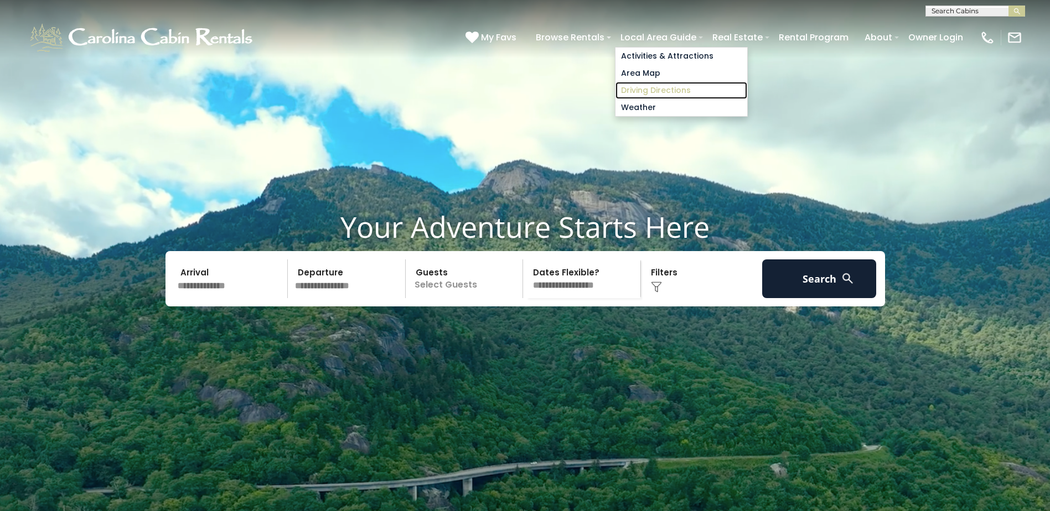
click at [668, 85] on link "Driving Directions" at bounding box center [681, 90] width 132 height 17
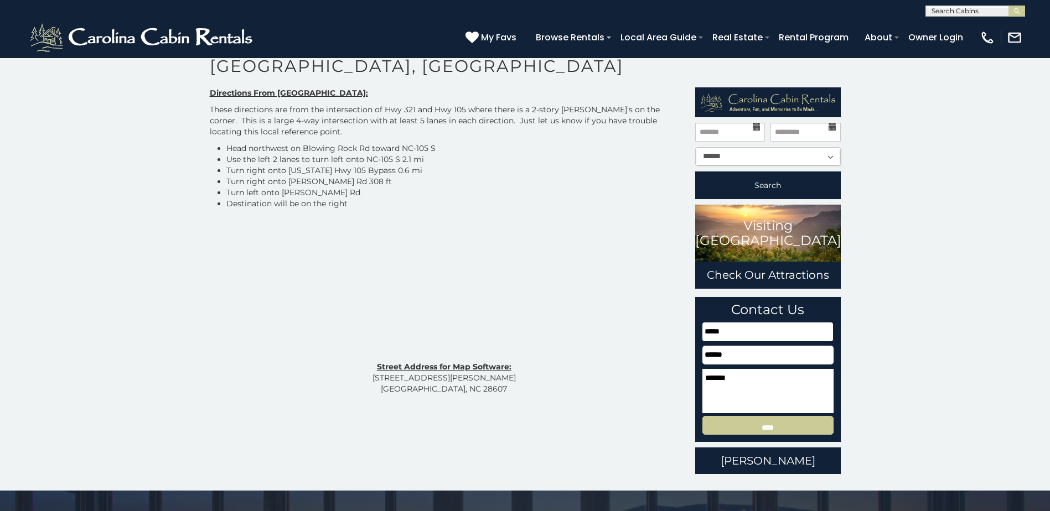
scroll to position [55, 0]
